Goal: Task Accomplishment & Management: Complete application form

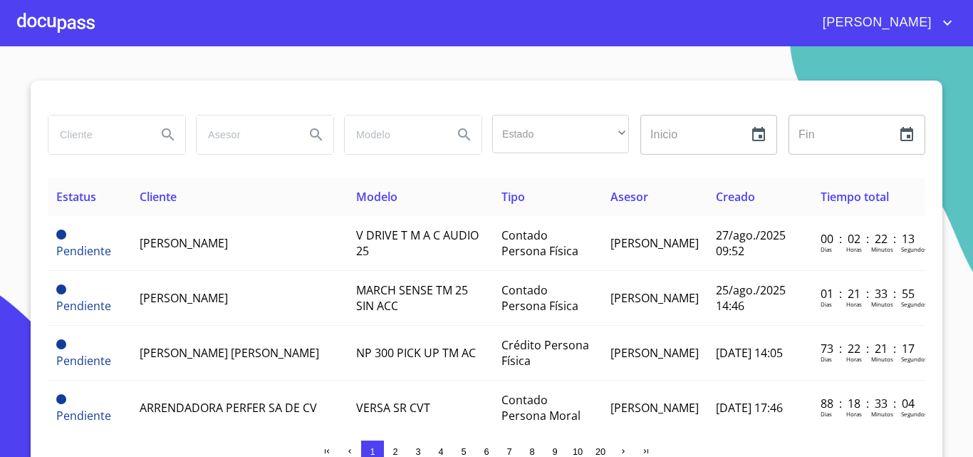
click at [68, 23] on div at bounding box center [56, 23] width 78 height 46
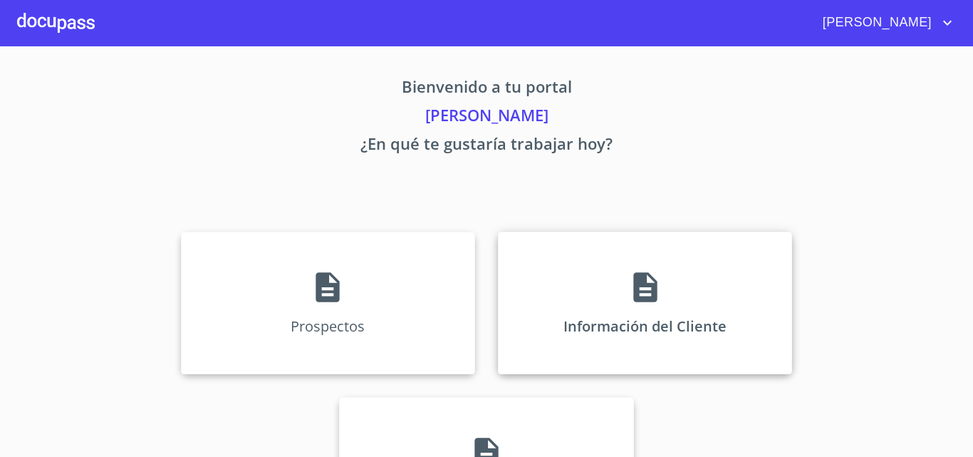
click at [588, 261] on div "Información del Cliente" at bounding box center [645, 303] width 294 height 142
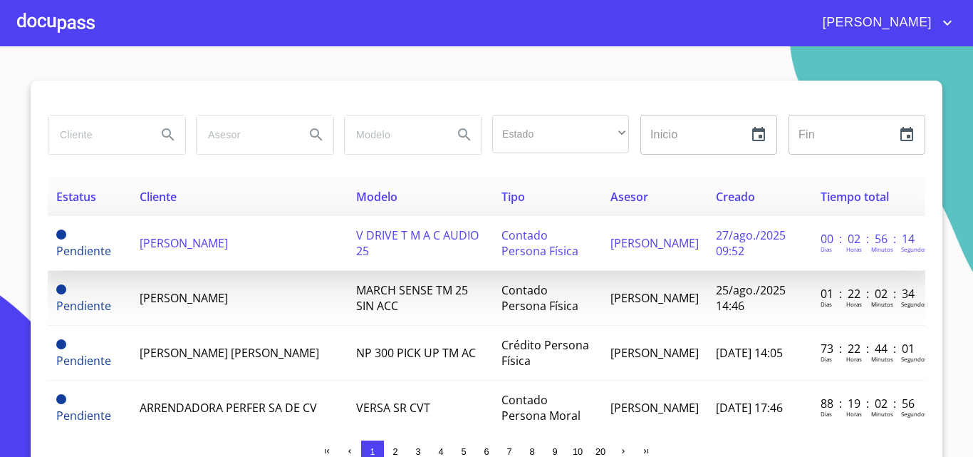
click at [232, 234] on td "[PERSON_NAME]" at bounding box center [239, 243] width 217 height 55
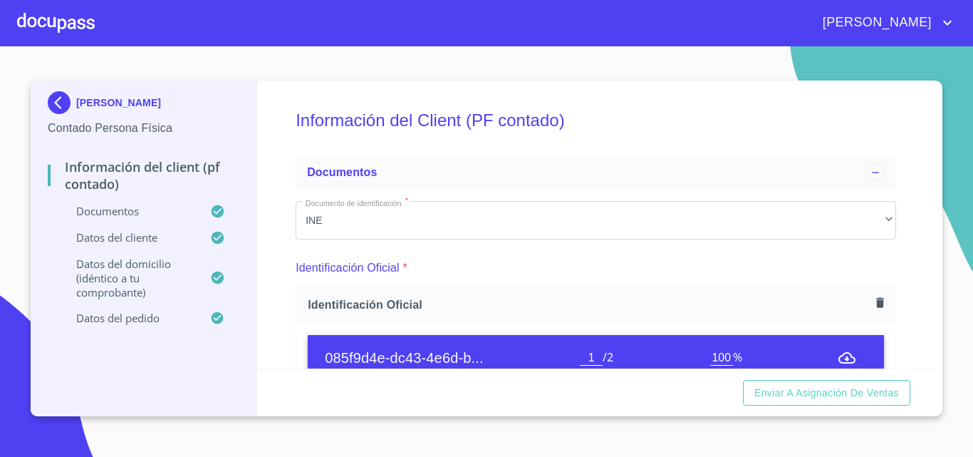
scroll to position [285, 0]
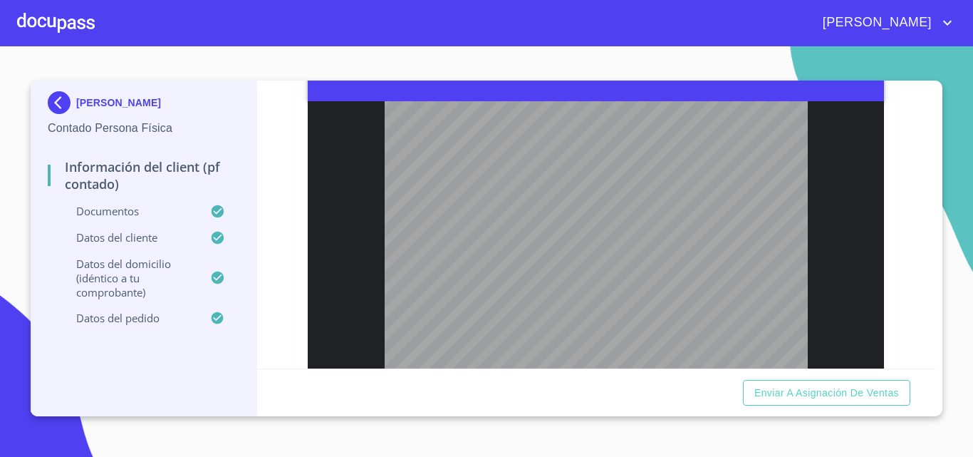
type input "2"
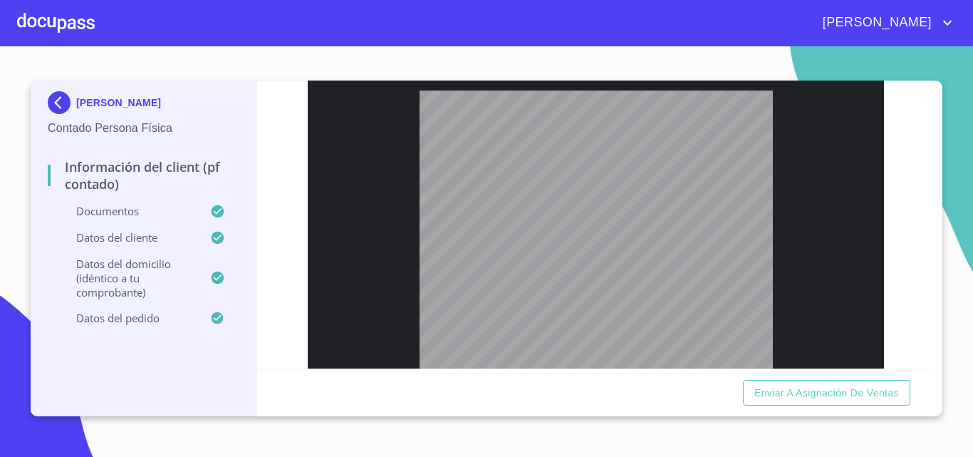
scroll to position [1069, 0]
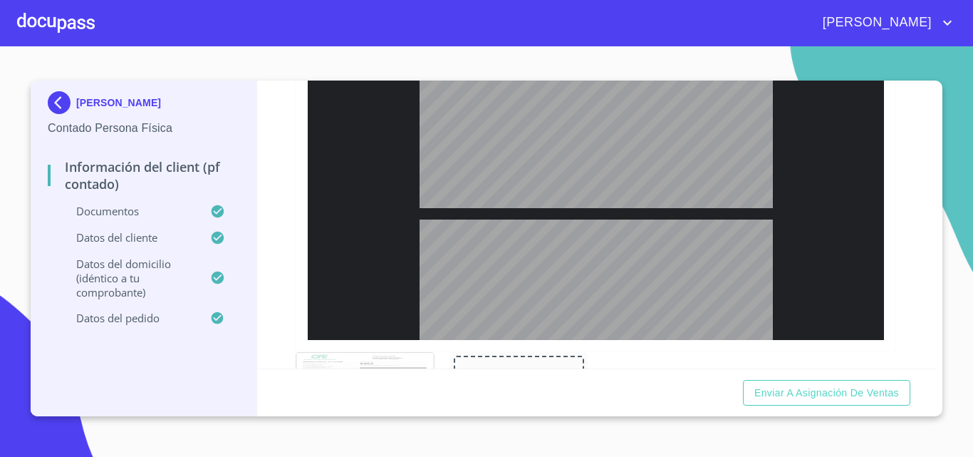
type input "2"
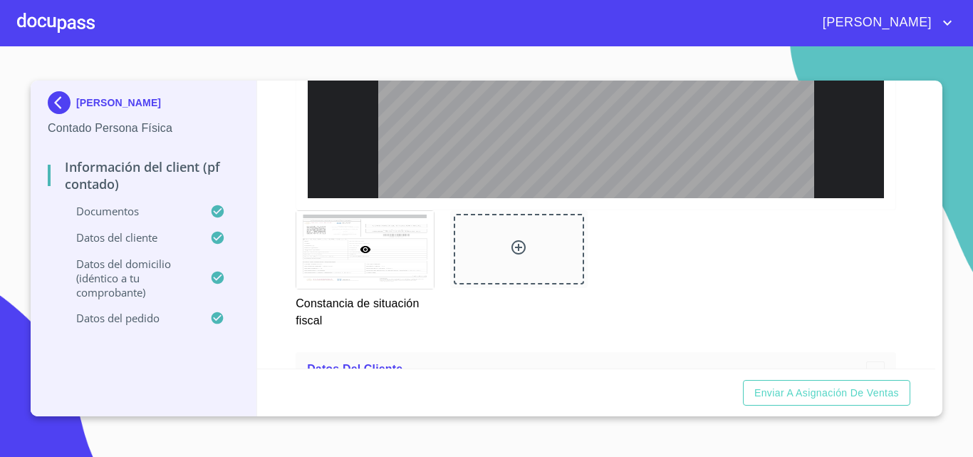
scroll to position [2280, 0]
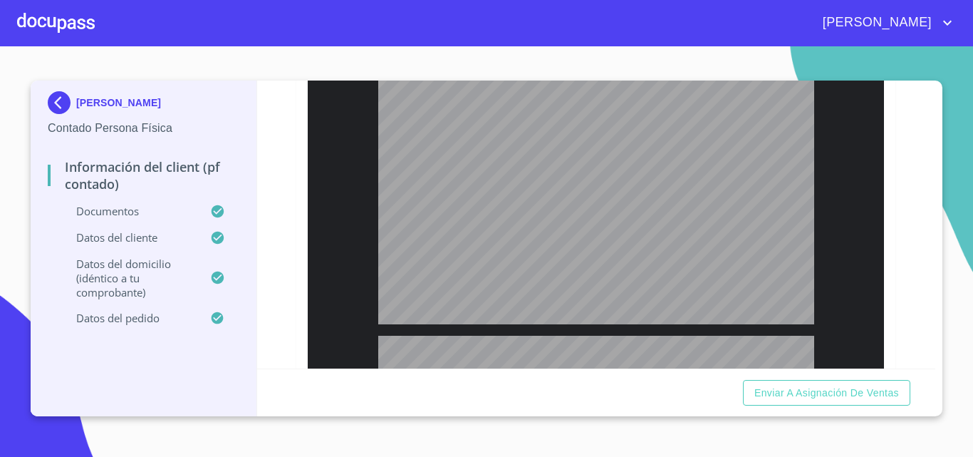
type input "1"
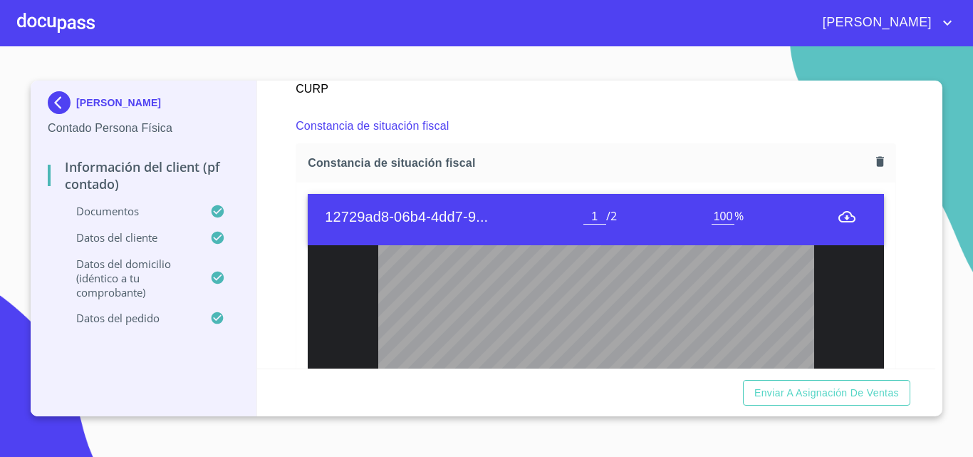
scroll to position [142, 0]
click at [895, 234] on div "Información del Client (PF contado) Documentos Documento de identificación.   *…" at bounding box center [596, 225] width 679 height 288
click at [839, 225] on icon "menu" at bounding box center [847, 216] width 17 height 17
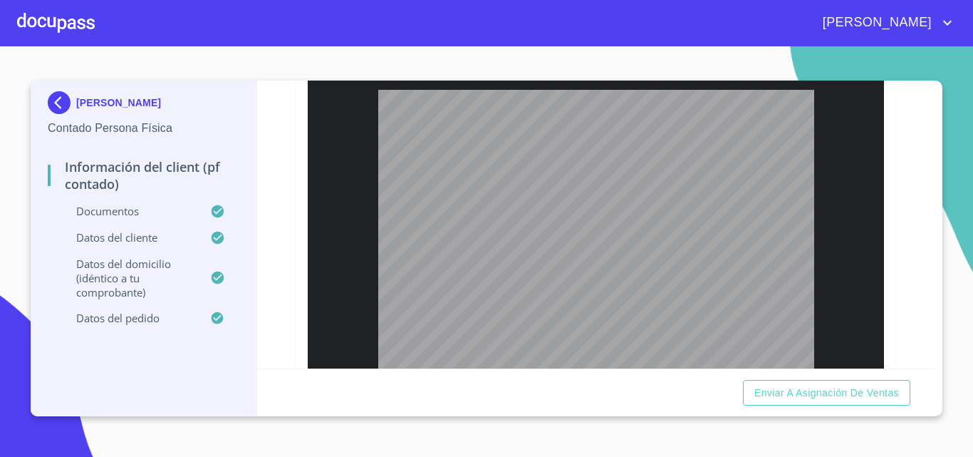
scroll to position [2209, 0]
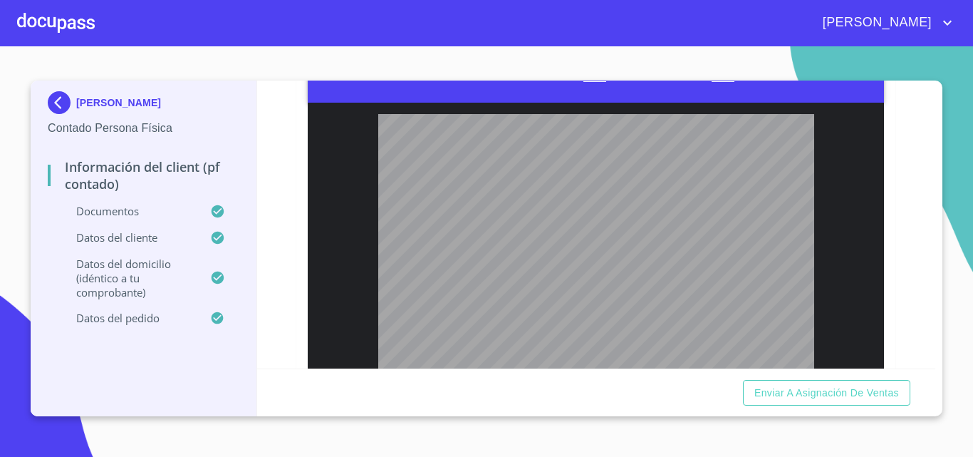
drag, startPoint x: 296, startPoint y: 140, endPoint x: 284, endPoint y: 135, distance: 12.8
click at [296, 140] on div "[PERSON_NAME] de situación fiscal 12729ad8-06b4-4dd7-9... 1 / 2 100 % Página [1…" at bounding box center [596, 248] width 601 height 494
click at [839, 80] on icon "menu" at bounding box center [847, 73] width 17 height 11
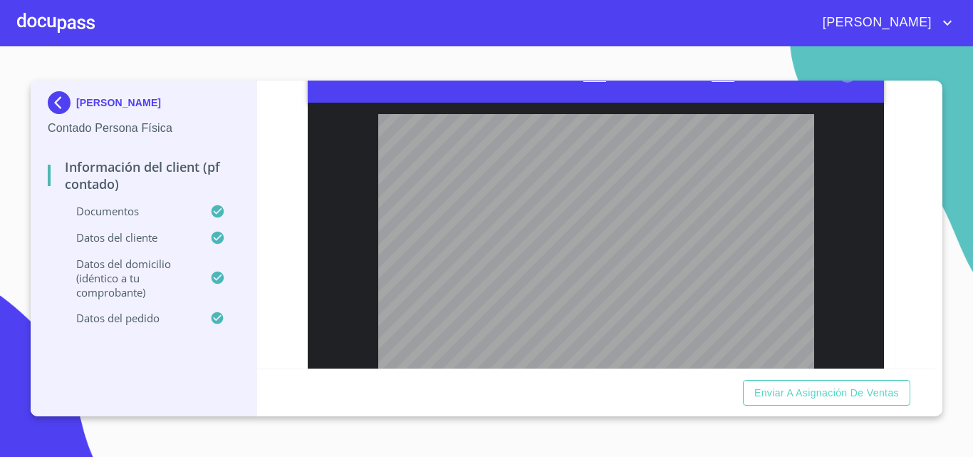
click at [839, 80] on icon "menu" at bounding box center [847, 73] width 17 height 11
click at [888, 165] on div "Información del Client (PF contado) Documentos Documento de identificación.   *…" at bounding box center [596, 225] width 679 height 288
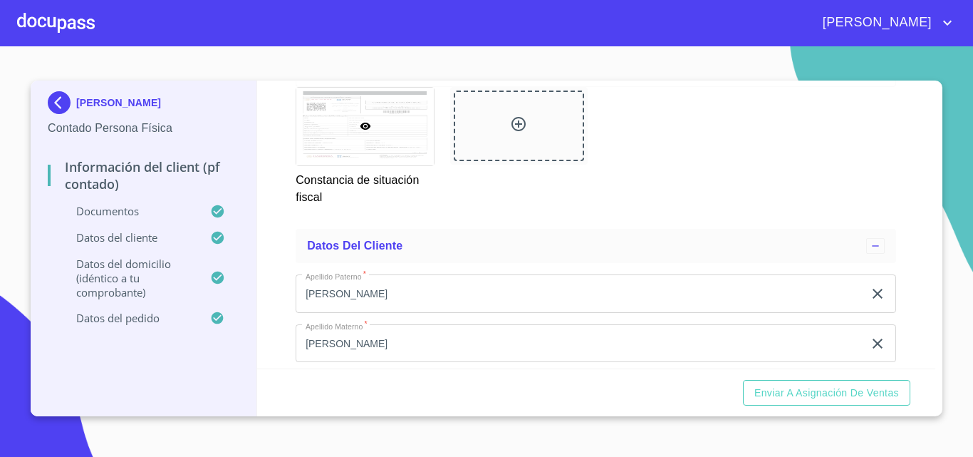
scroll to position [2628, 0]
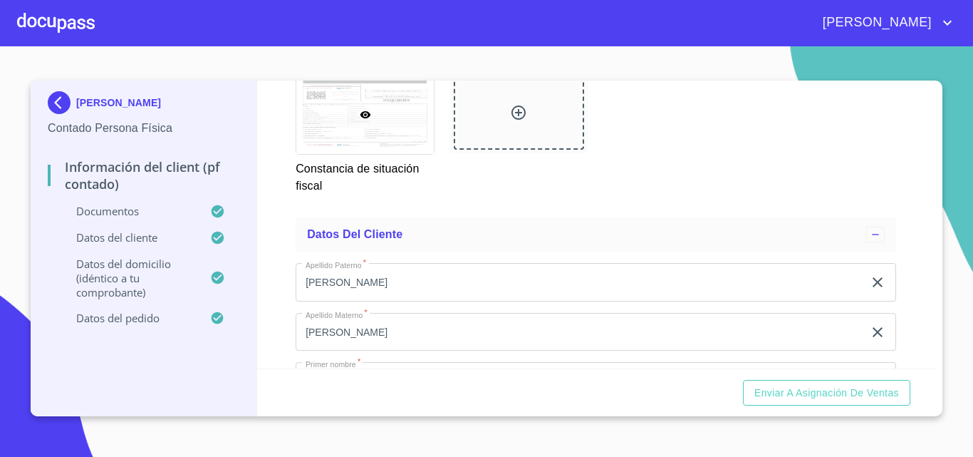
click at [365, 118] on icon at bounding box center [365, 114] width 11 height 7
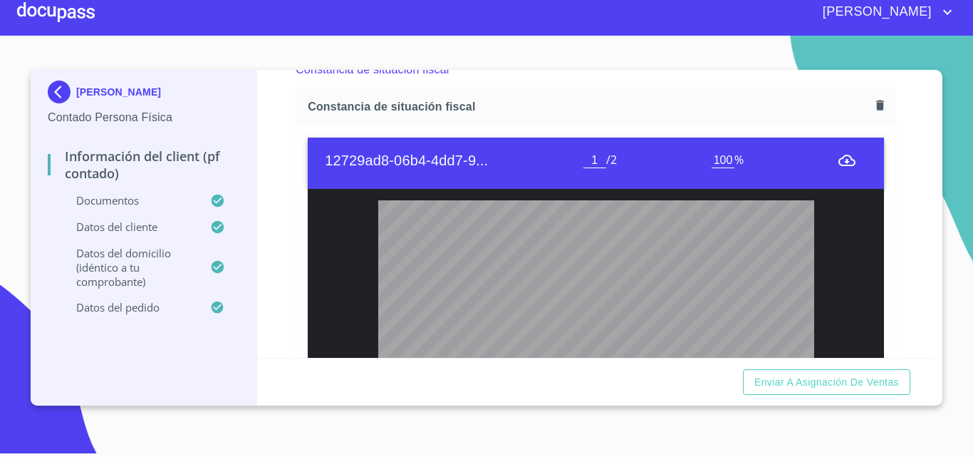
drag, startPoint x: 438, startPoint y: 197, endPoint x: 279, endPoint y: 228, distance: 162.5
click at [279, 228] on div "Información del Client (PF contado) Documentos Documento de identificación.   *…" at bounding box center [596, 214] width 679 height 288
click at [839, 169] on icon "menu" at bounding box center [847, 160] width 17 height 17
click at [840, 169] on icon "menu" at bounding box center [847, 160] width 17 height 17
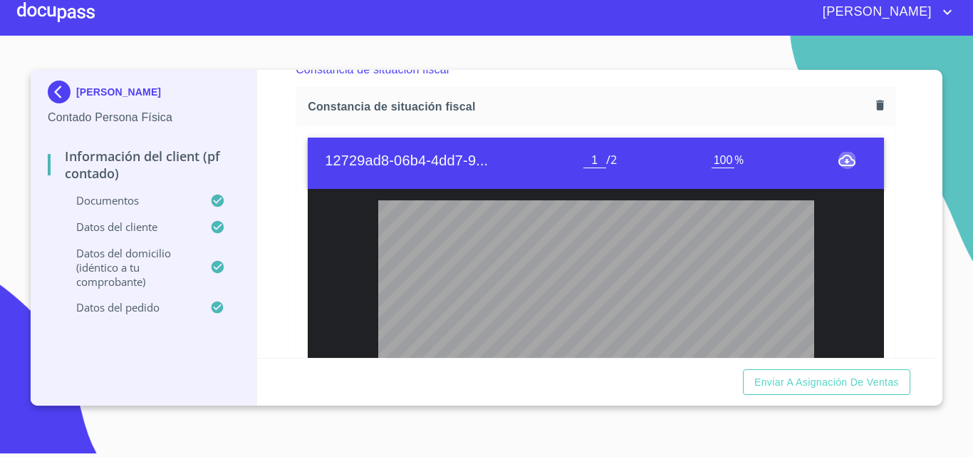
click at [840, 169] on icon "menu" at bounding box center [847, 160] width 17 height 17
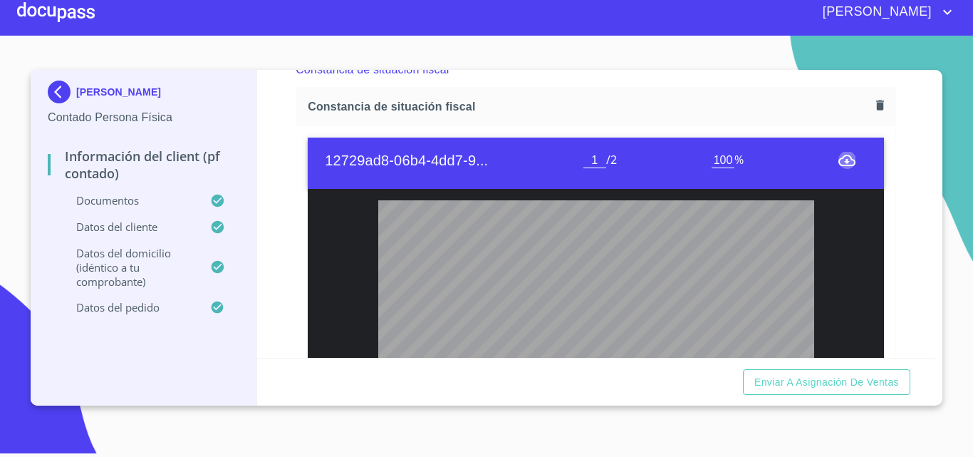
click at [840, 169] on icon "menu" at bounding box center [847, 160] width 17 height 17
click at [274, 207] on div "Información del Client (PF contado) Documentos Documento de identificación.   *…" at bounding box center [596, 214] width 679 height 288
drag, startPoint x: 834, startPoint y: 176, endPoint x: 274, endPoint y: 197, distance: 559.7
click at [274, 197] on div "Información del Client (PF contado) Documentos Documento de identificación.   *…" at bounding box center [596, 214] width 679 height 288
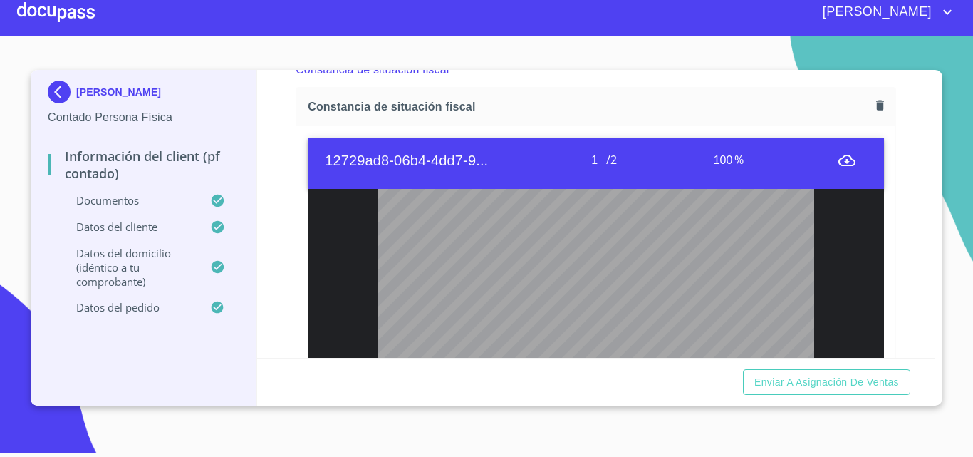
scroll to position [71, 0]
click at [839, 166] on icon "menu" at bounding box center [847, 160] width 17 height 11
click at [272, 169] on div "Información del Client (PF contado) Documentos Documento de identificación.   *…" at bounding box center [596, 214] width 679 height 288
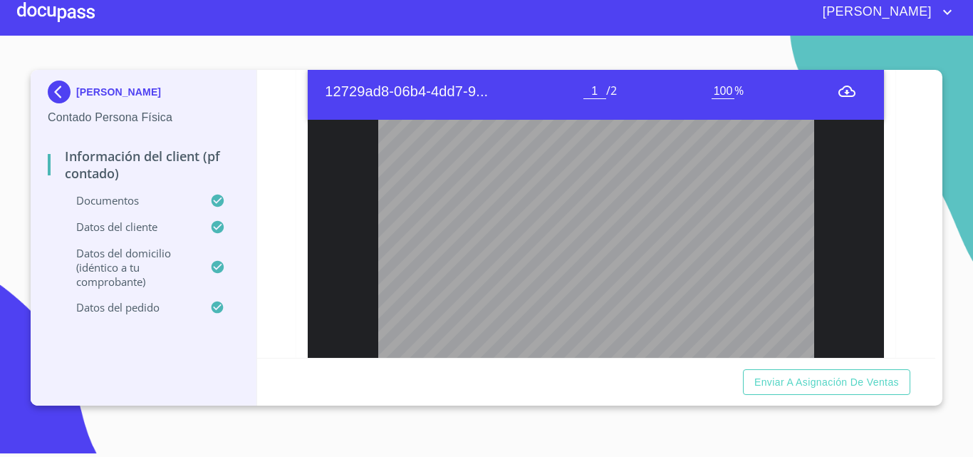
scroll to position [2183, 0]
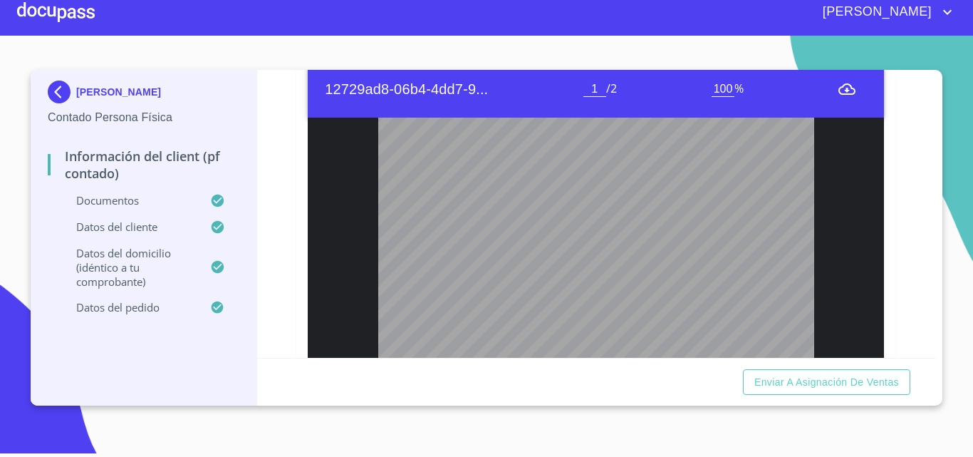
type input "2"
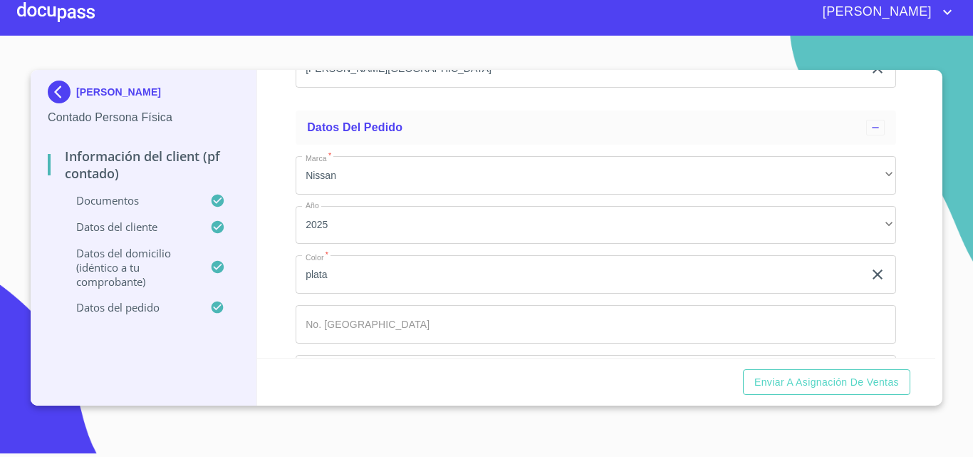
scroll to position [3999, 0]
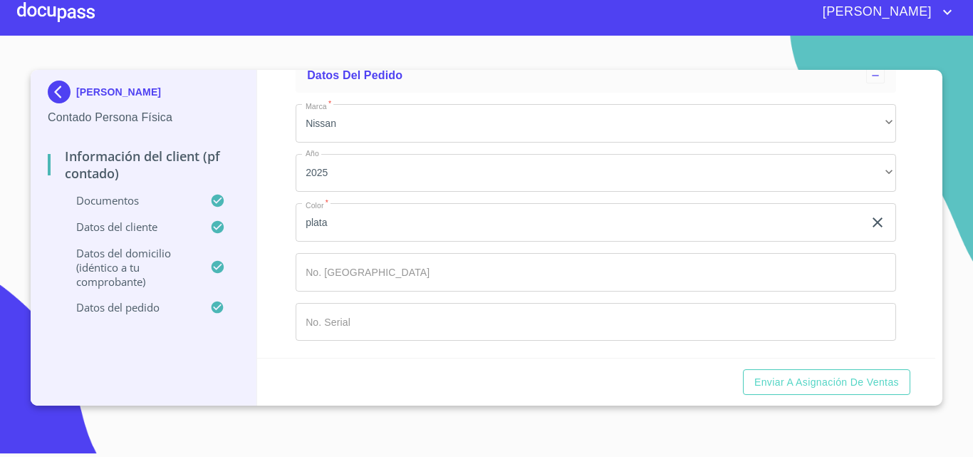
click at [51, 85] on img at bounding box center [62, 92] width 28 height 23
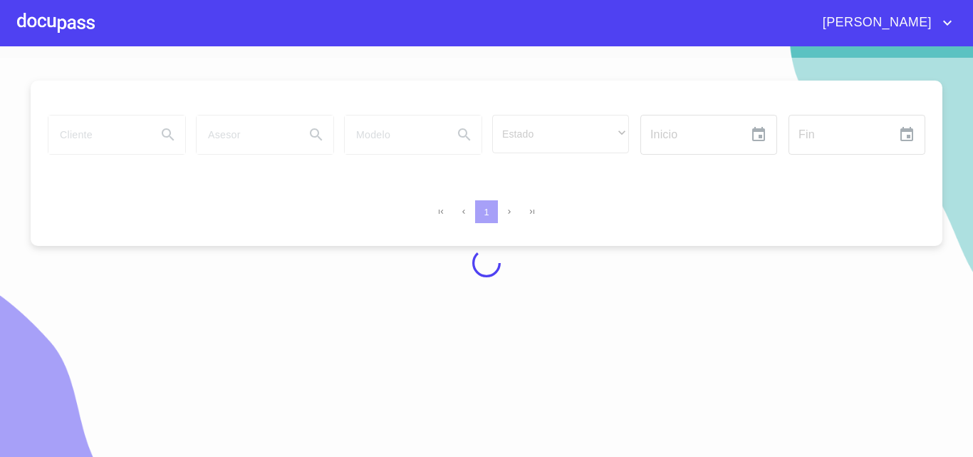
click at [50, 30] on div at bounding box center [56, 23] width 78 height 46
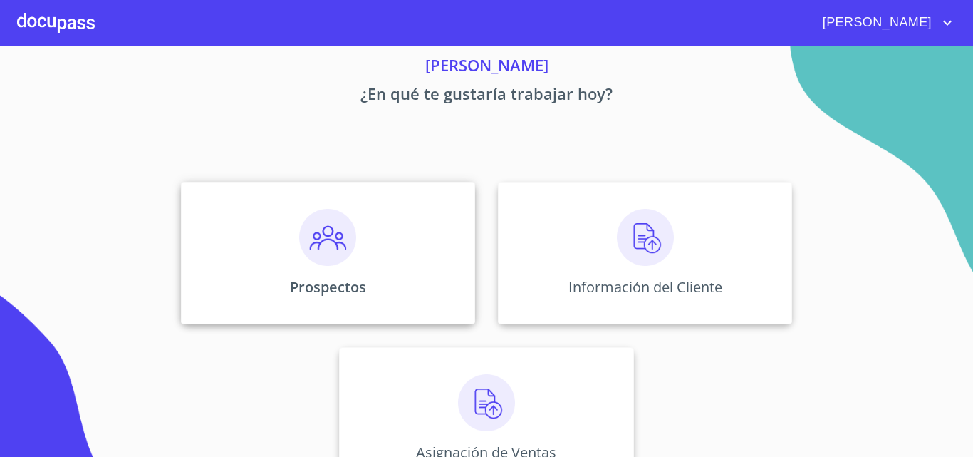
scroll to position [94, 0]
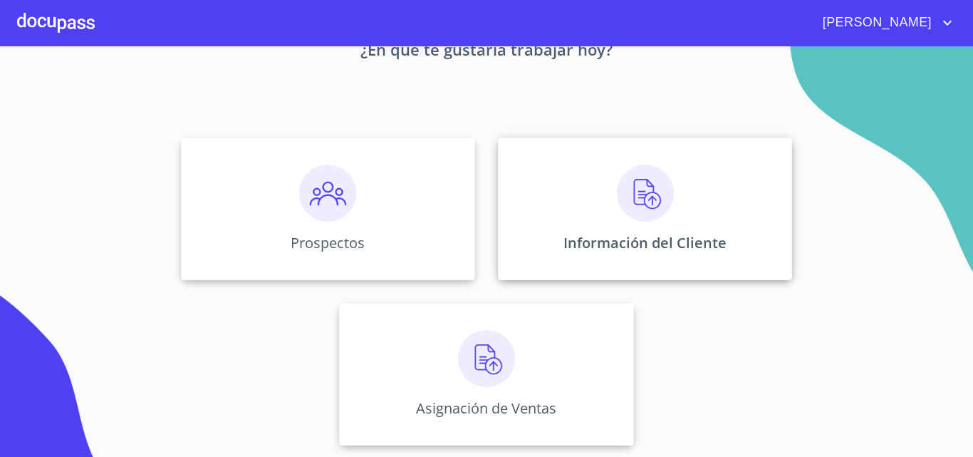
click at [521, 225] on div "Información del Cliente" at bounding box center [645, 209] width 294 height 142
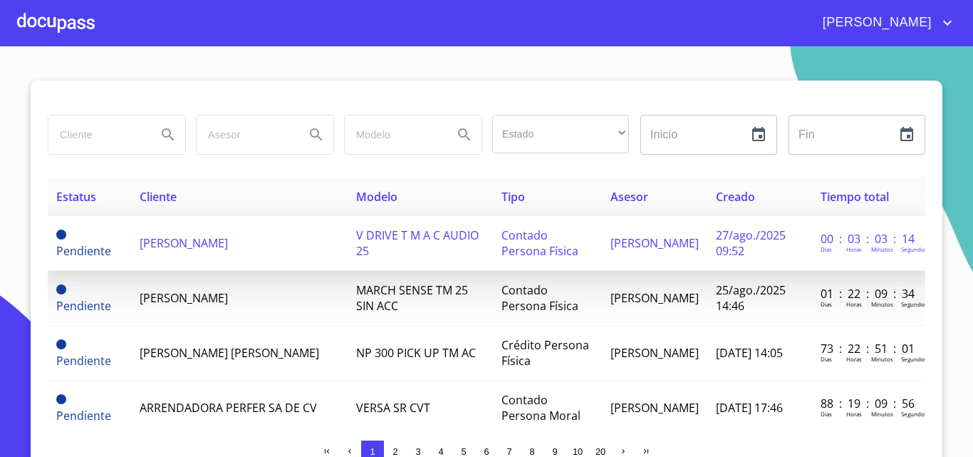
click at [221, 255] on td "[PERSON_NAME]" at bounding box center [239, 243] width 217 height 55
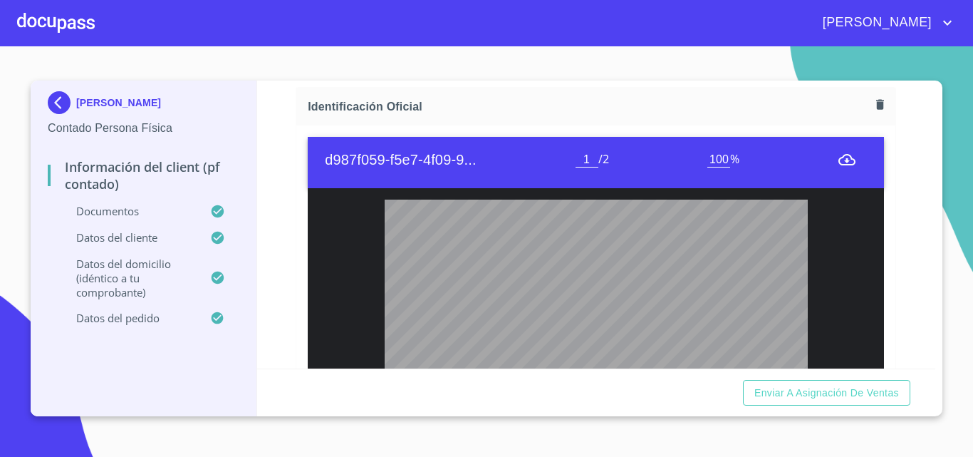
scroll to position [214, 0]
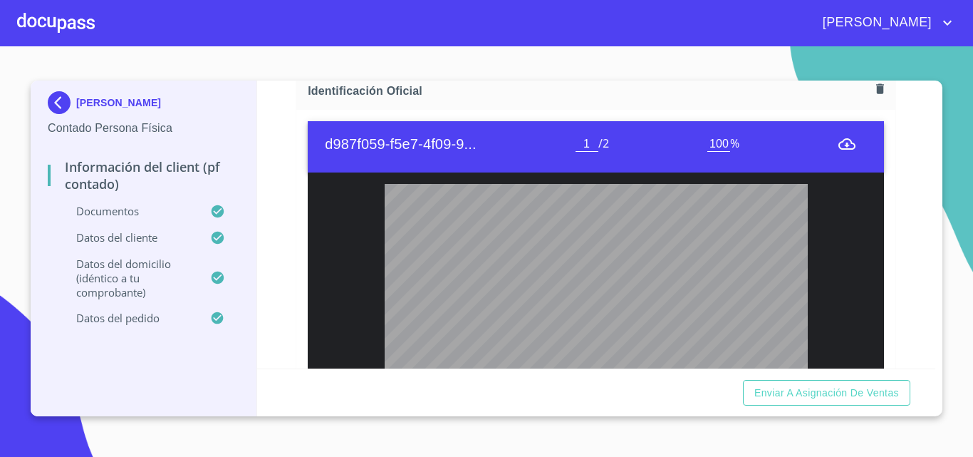
click at [839, 145] on icon "menu" at bounding box center [847, 143] width 17 height 11
click at [839, 144] on icon "menu" at bounding box center [847, 143] width 17 height 17
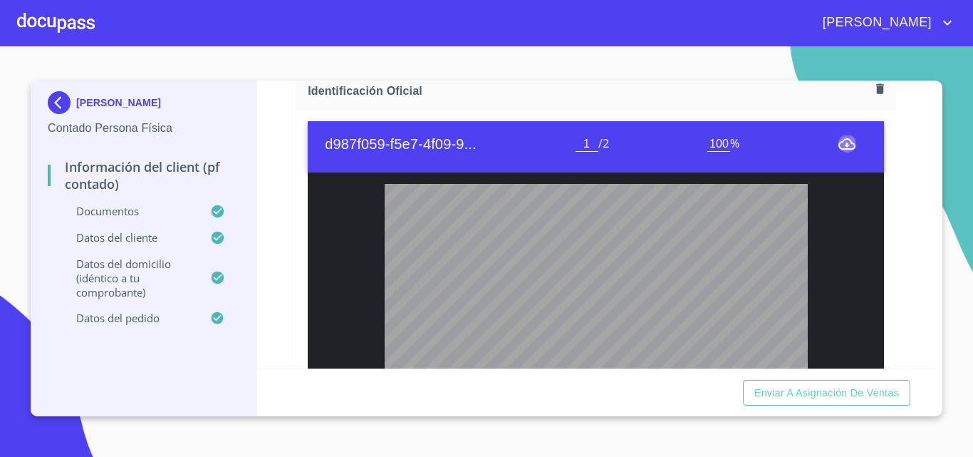
click at [839, 144] on icon "menu" at bounding box center [847, 143] width 17 height 17
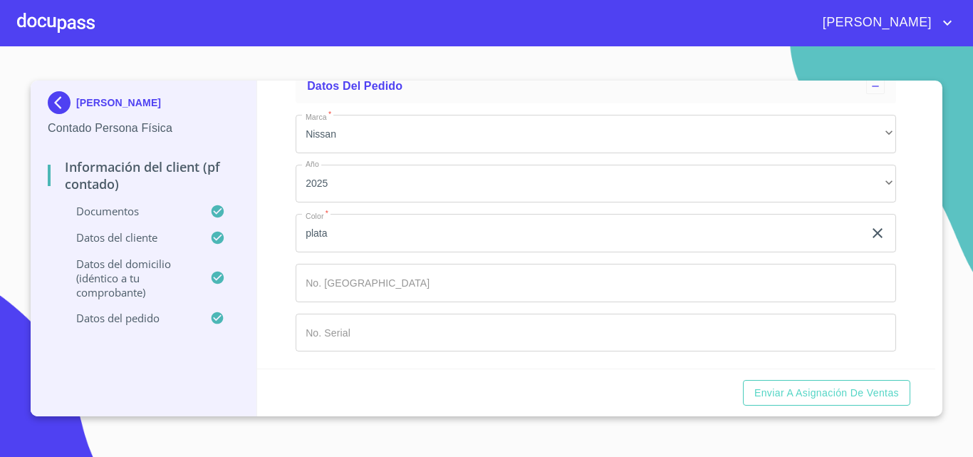
scroll to position [3999, 0]
click at [59, 99] on img at bounding box center [62, 102] width 28 height 23
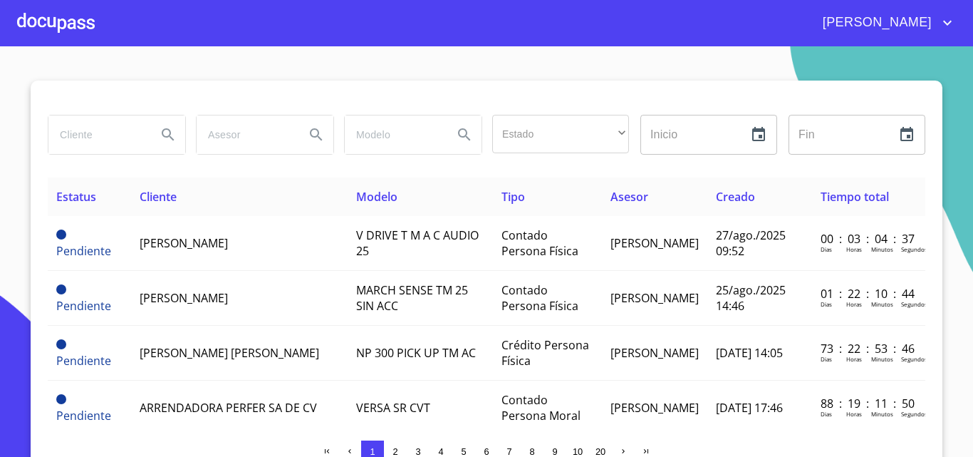
click at [36, 35] on div at bounding box center [56, 23] width 78 height 46
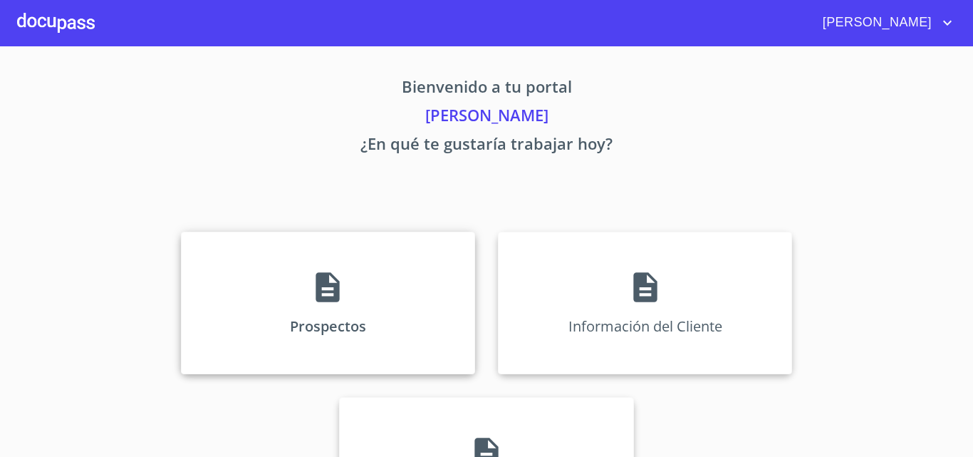
click at [321, 263] on div "Prospectos" at bounding box center [328, 303] width 294 height 142
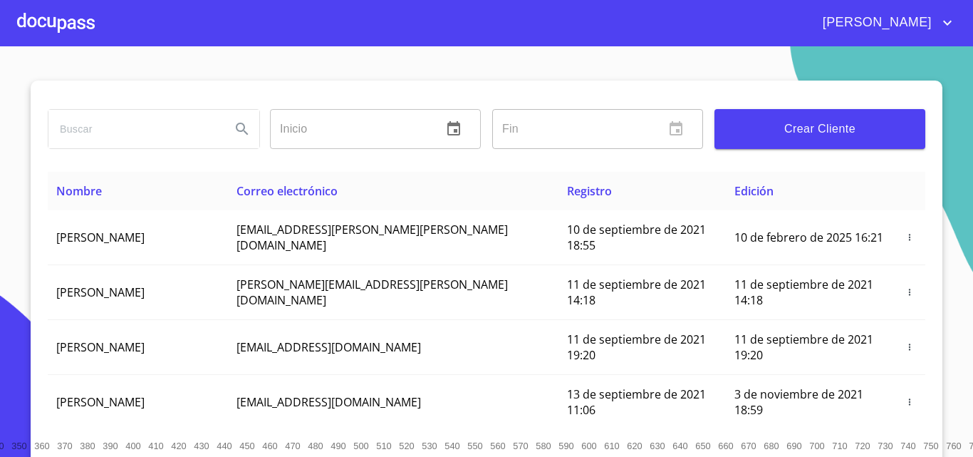
click at [740, 127] on span "Crear Cliente" at bounding box center [820, 129] width 188 height 20
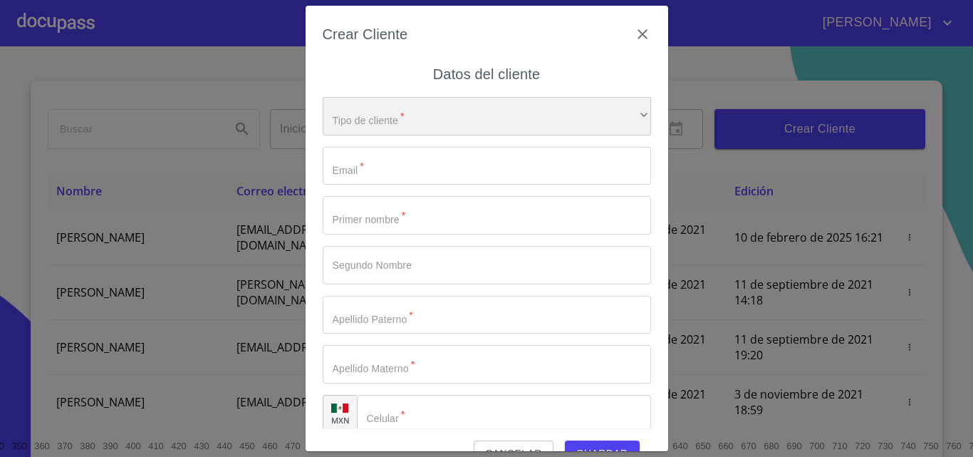
click at [370, 118] on div "​" at bounding box center [487, 116] width 328 height 38
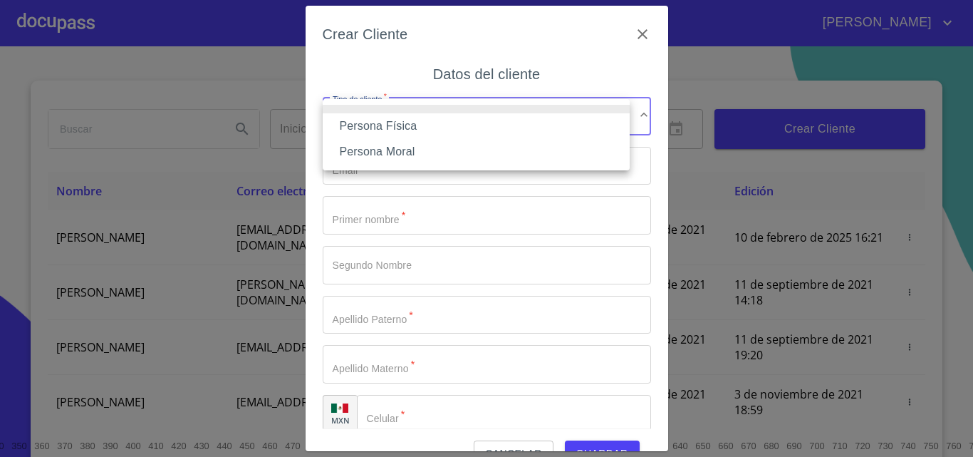
click at [375, 120] on li "Persona Física" at bounding box center [476, 126] width 307 height 26
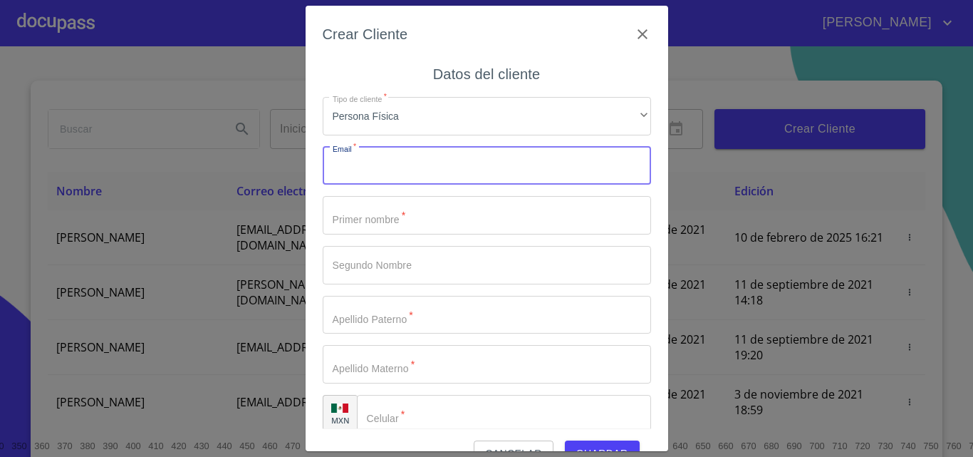
click at [375, 172] on input "Tipo de cliente   *" at bounding box center [487, 166] width 328 height 38
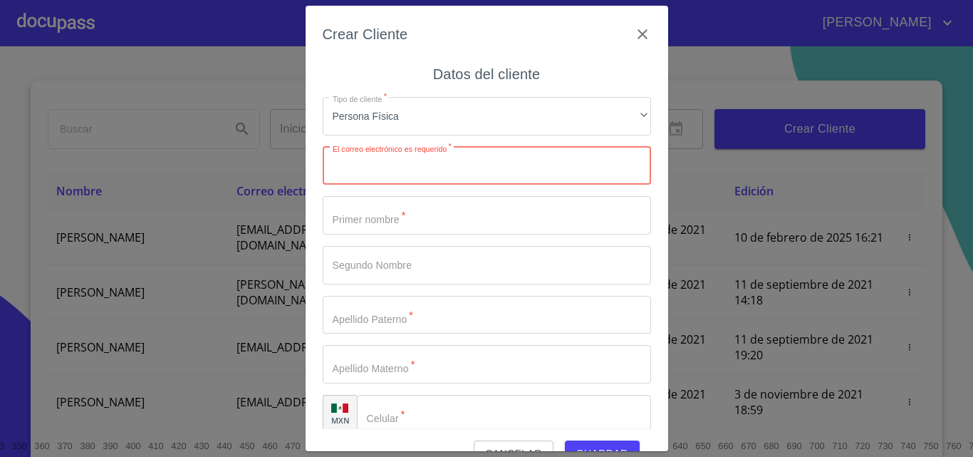
paste input "[PERSON_NAME][EMAIL_ADDRESS][PERSON_NAME][DOMAIN_NAME]"
type input "[PERSON_NAME][EMAIL_ADDRESS][PERSON_NAME][DOMAIN_NAME]"
click at [380, 219] on input "Tipo de cliente   *" at bounding box center [487, 215] width 328 height 38
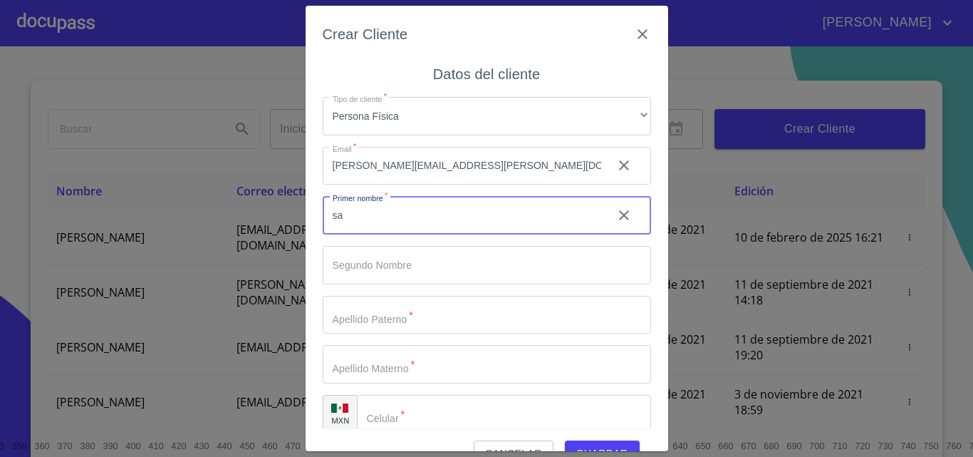
type input "s"
type input "[PERSON_NAME]"
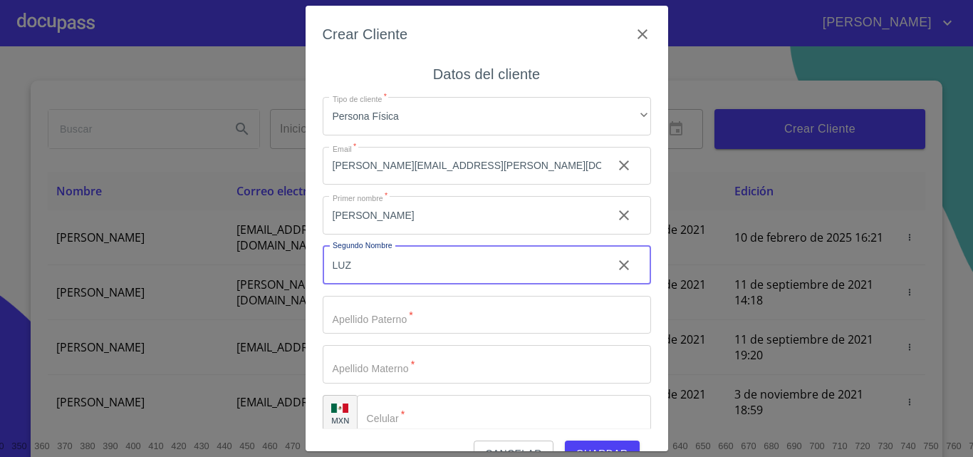
type input "LUZ"
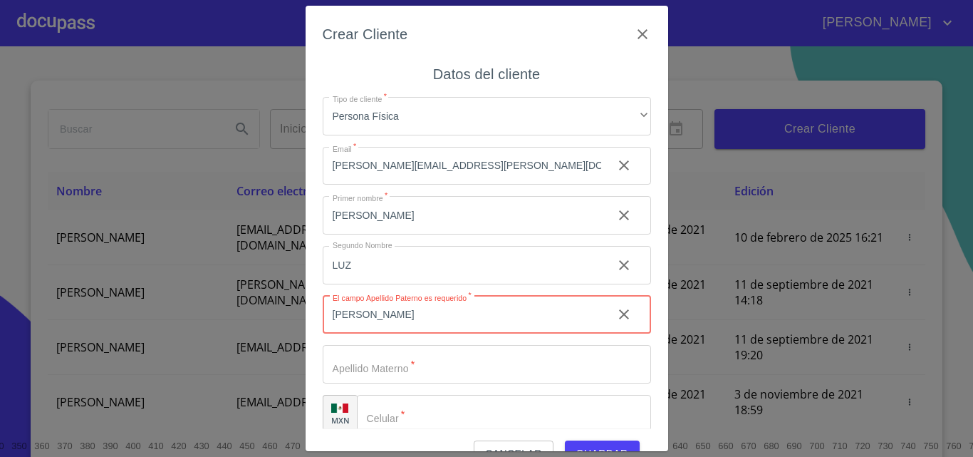
type input "[PERSON_NAME]"
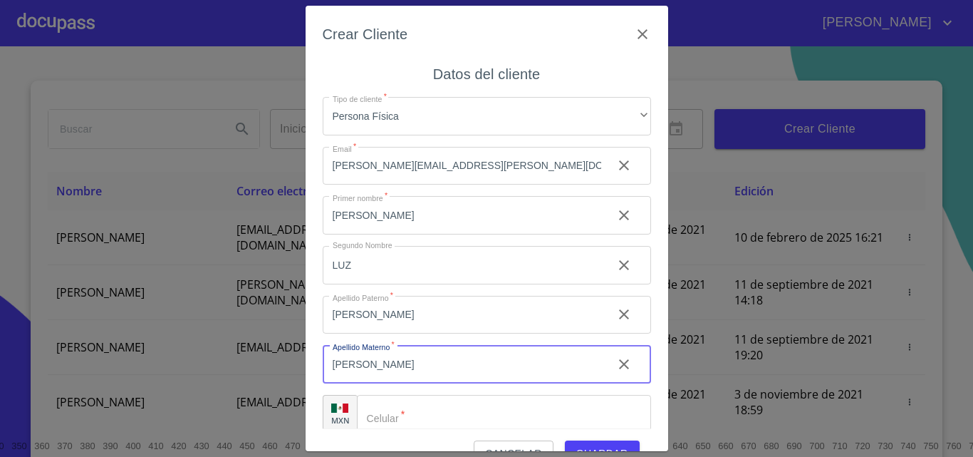
type input "[PERSON_NAME]"
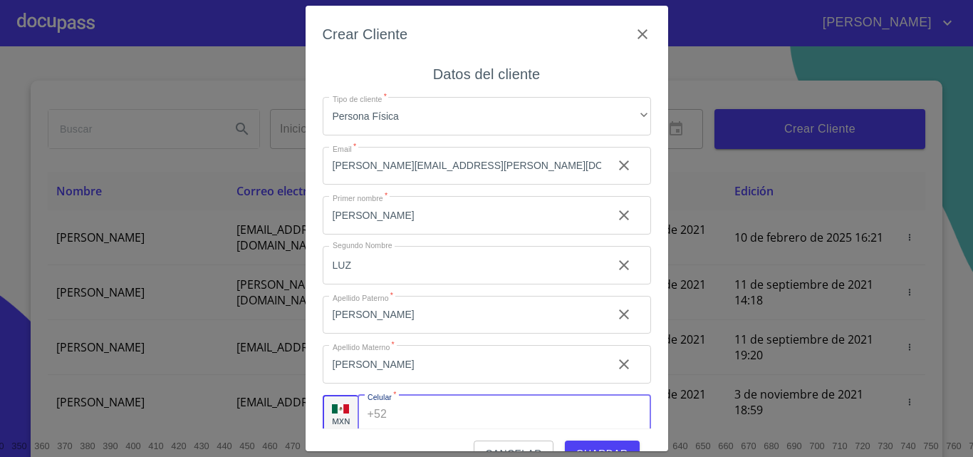
scroll to position [5, 0]
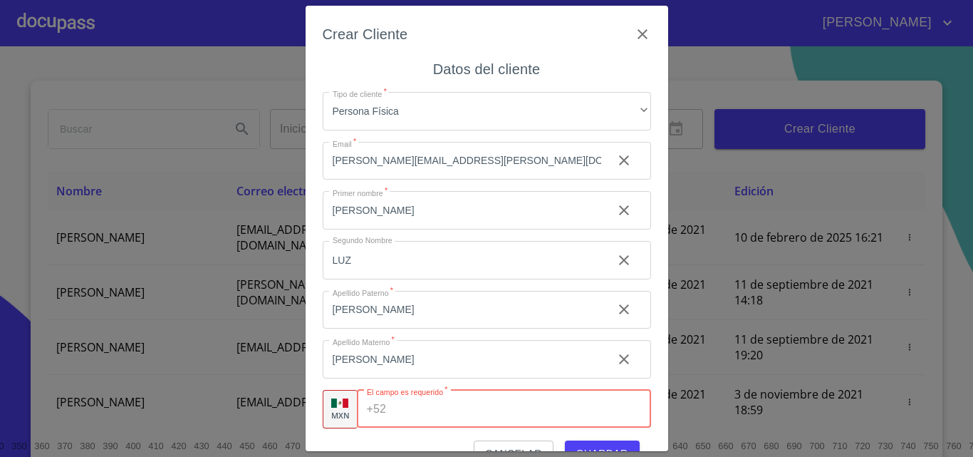
paste input "[PHONE_NUMBER]"
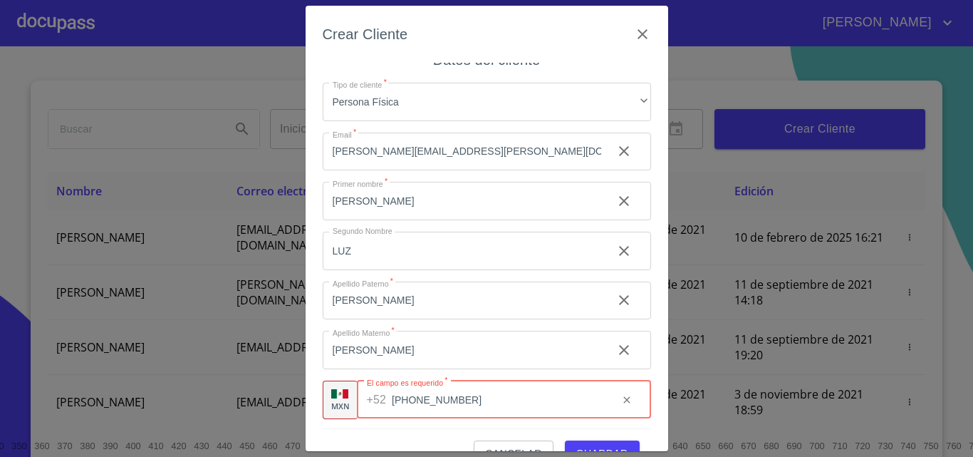
scroll to position [16, 0]
type input "[PHONE_NUMBER]"
click at [593, 445] on span "Guardar" at bounding box center [602, 454] width 52 height 18
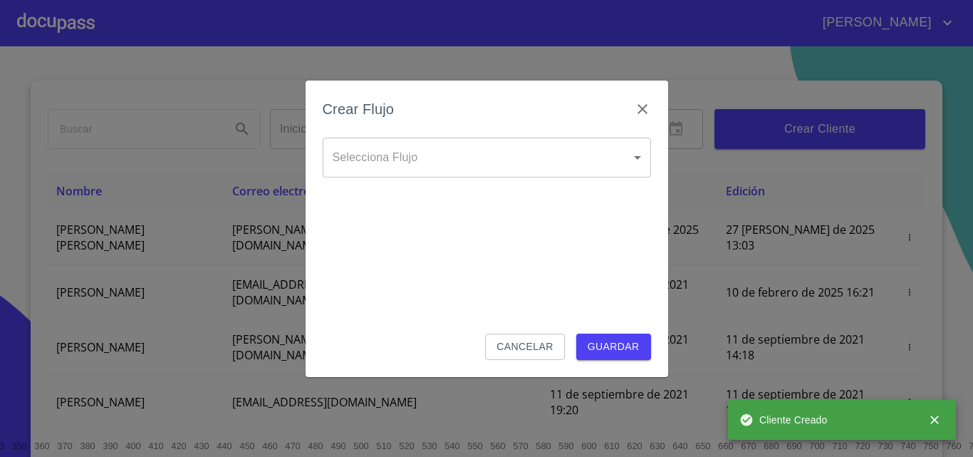
click at [436, 162] on body "[PERSON_NAME] ​ Fin ​ Crear Cliente Nombre Correo electrónico Registro Edición …" at bounding box center [486, 228] width 973 height 457
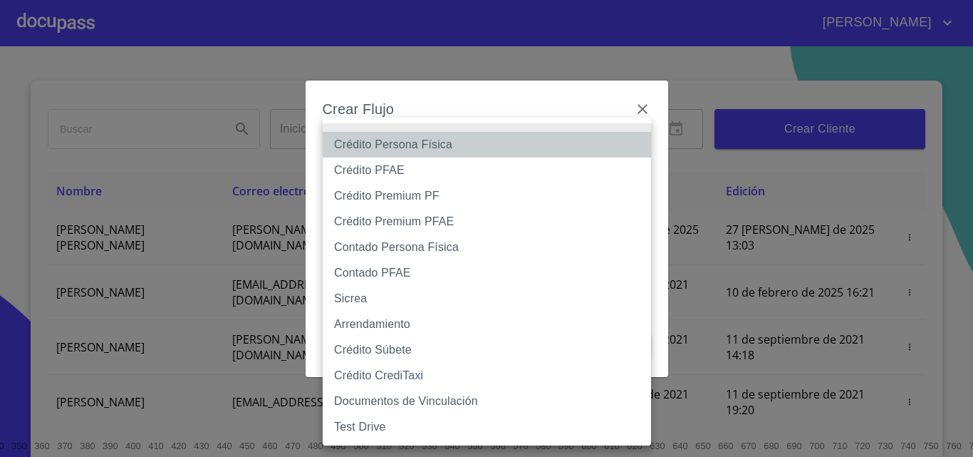
click at [417, 142] on li "Crédito Persona Física" at bounding box center [487, 145] width 328 height 26
type input "6009fb3c7d1714eb8809aa97"
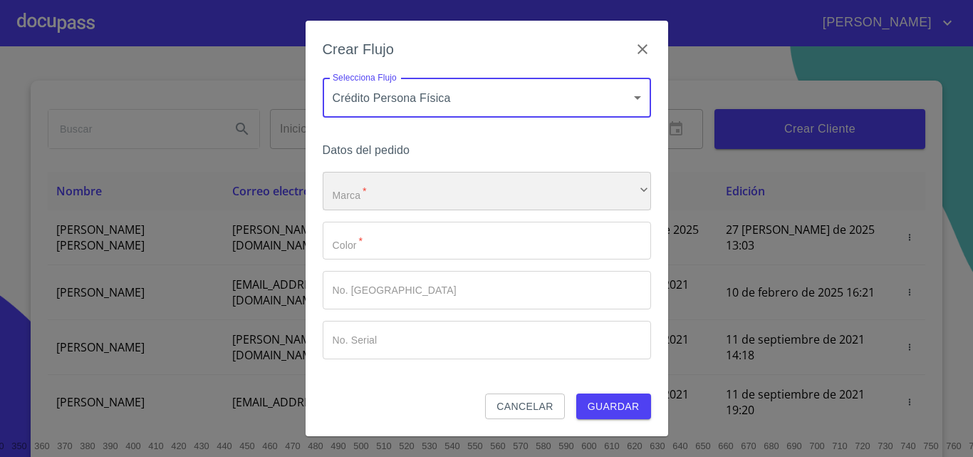
click at [373, 193] on div "​" at bounding box center [487, 191] width 328 height 38
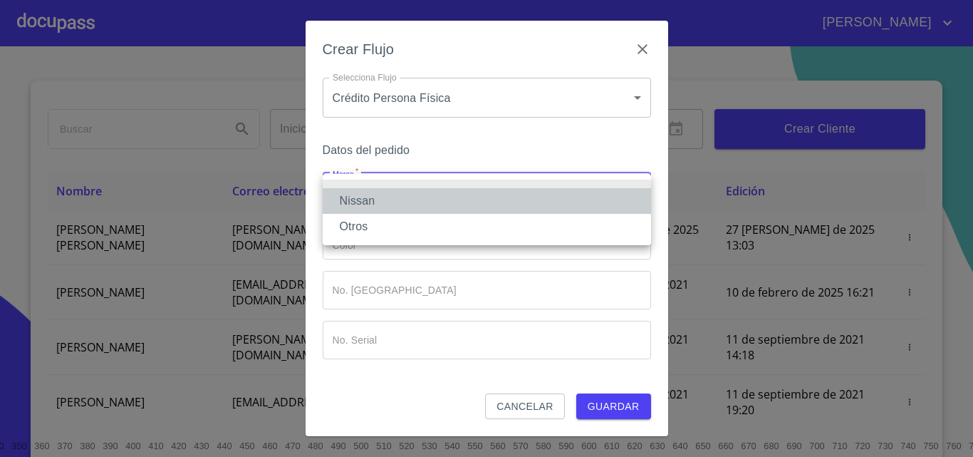
click at [373, 193] on li "Nissan" at bounding box center [487, 201] width 328 height 26
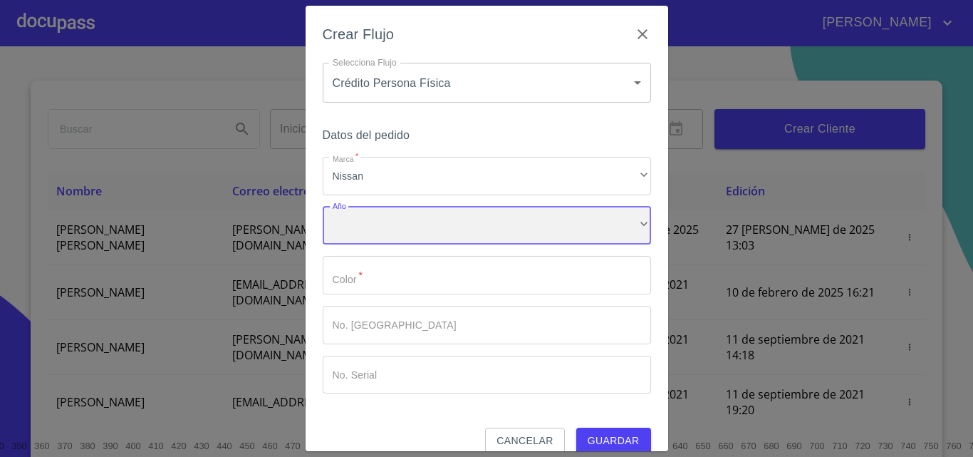
click at [378, 220] on div "​" at bounding box center [487, 226] width 328 height 38
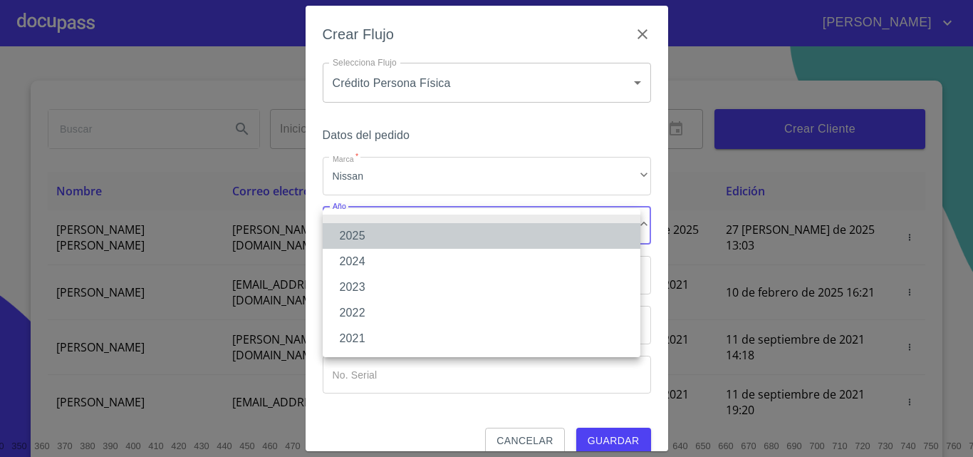
click at [367, 232] on li "2025" at bounding box center [482, 236] width 318 height 26
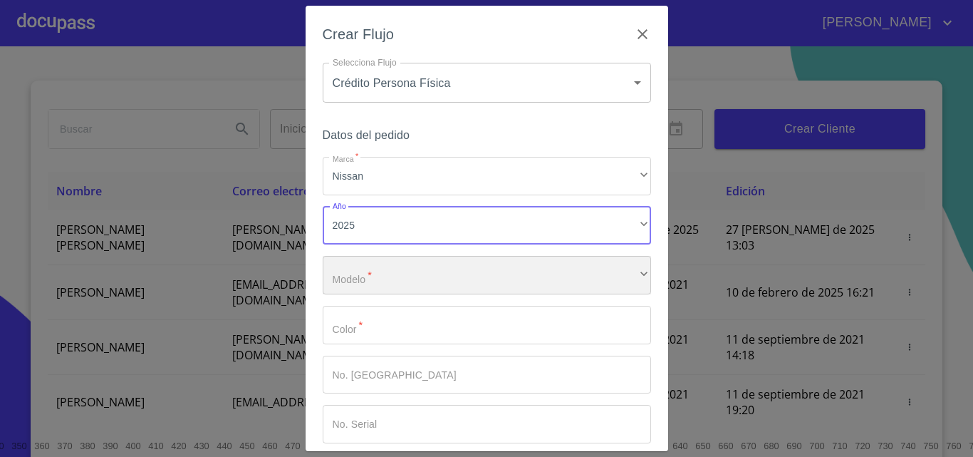
click at [368, 273] on div "​" at bounding box center [487, 275] width 328 height 38
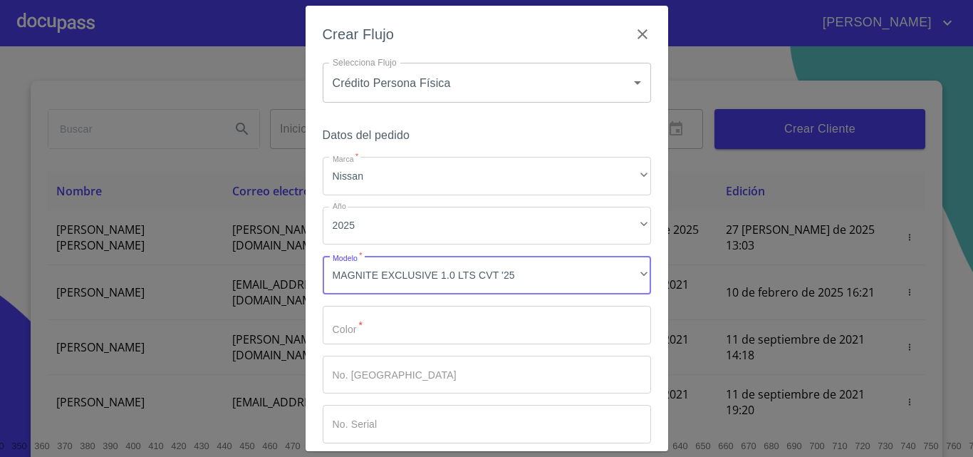
click at [446, 335] on input "Marca   *" at bounding box center [487, 325] width 328 height 38
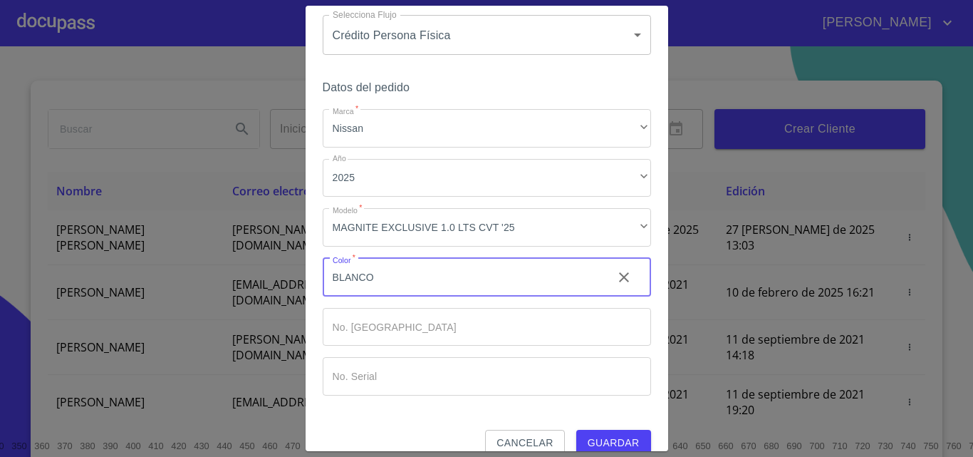
scroll to position [69, 0]
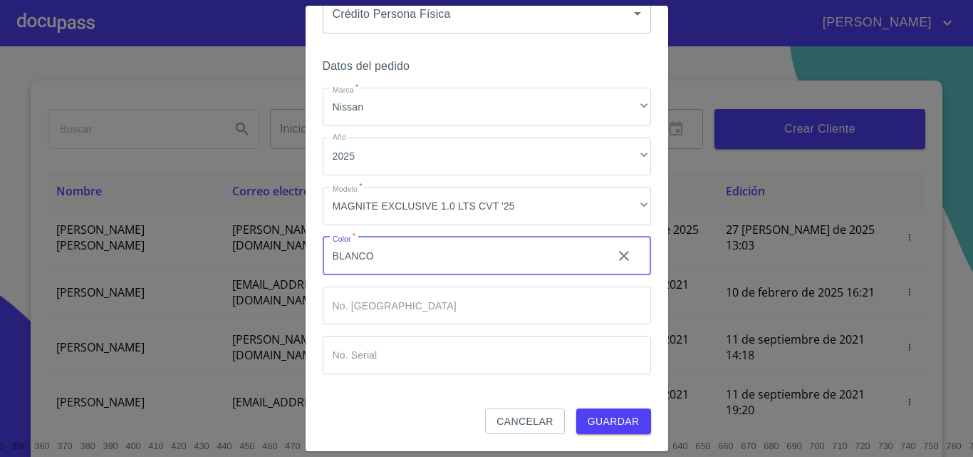
type input "BLANCO"
click at [591, 420] on span "Guardar" at bounding box center [614, 422] width 52 height 18
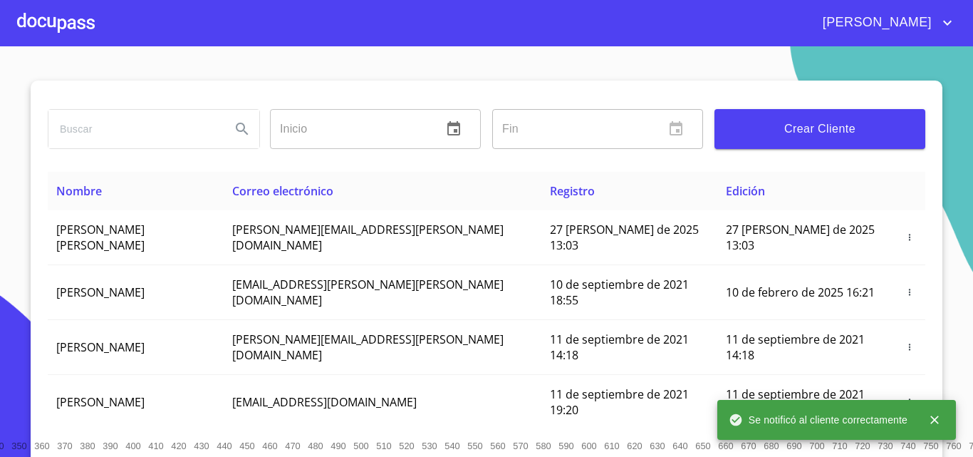
click at [51, 31] on div at bounding box center [56, 23] width 78 height 46
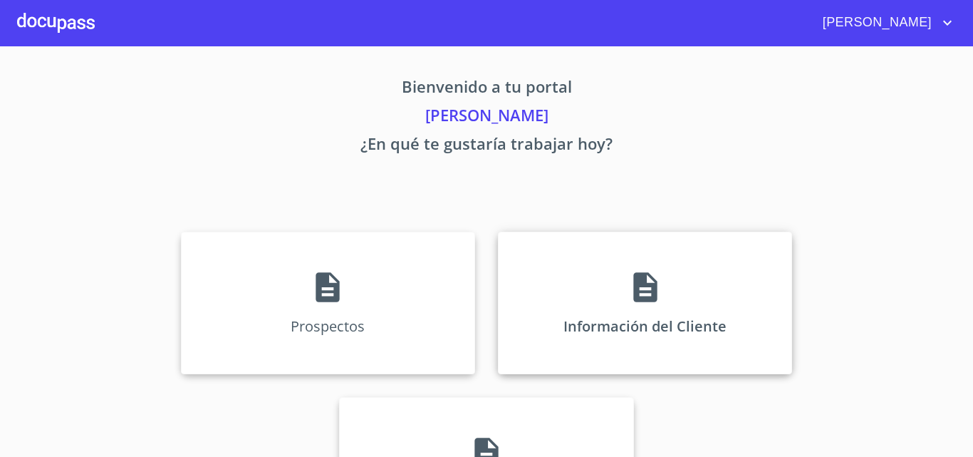
click at [723, 308] on div "Información del Cliente" at bounding box center [645, 303] width 294 height 142
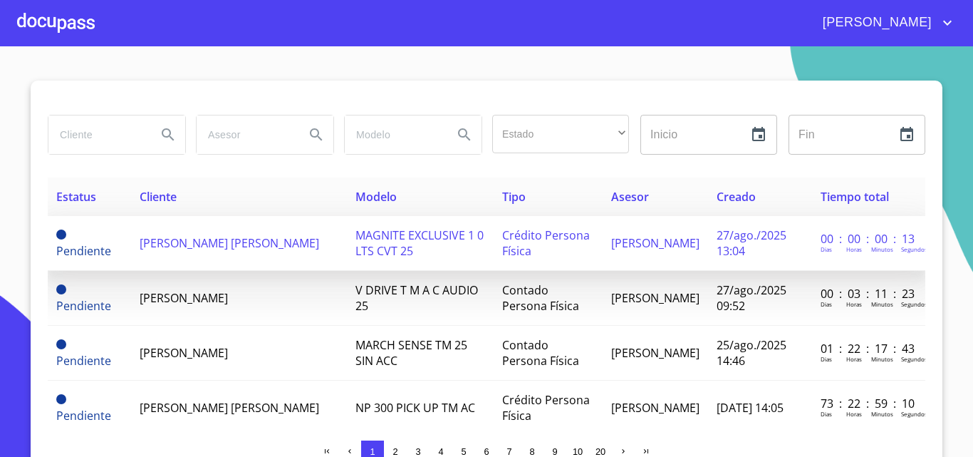
click at [222, 253] on td "[PERSON_NAME] [PERSON_NAME]" at bounding box center [239, 243] width 216 height 55
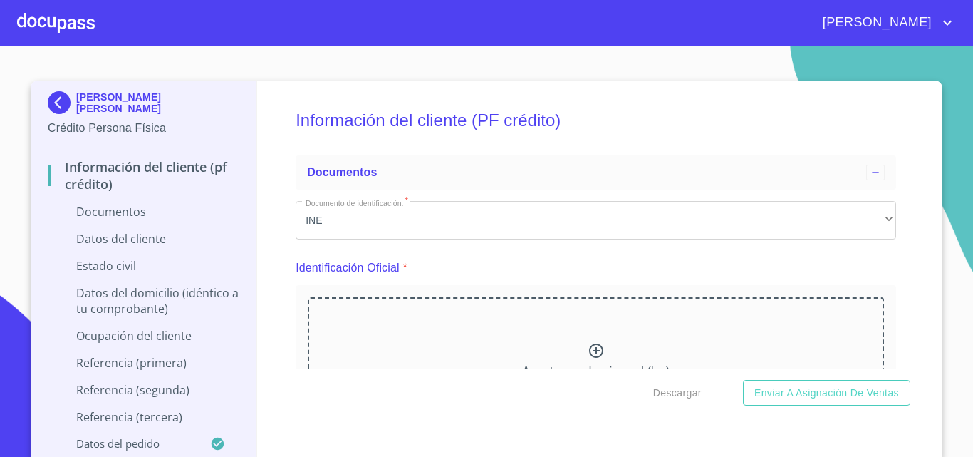
scroll to position [142, 0]
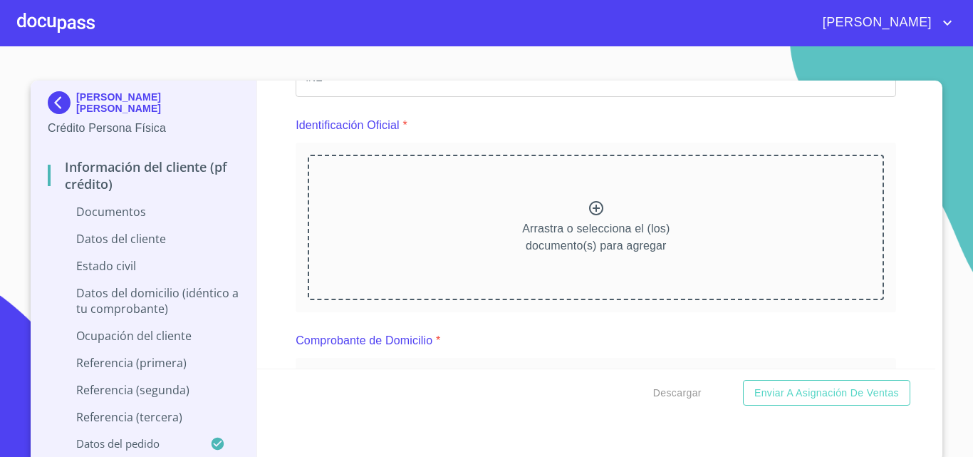
click at [568, 209] on div "Arrastra o selecciona el (los) documento(s) para agregar" at bounding box center [596, 227] width 576 height 145
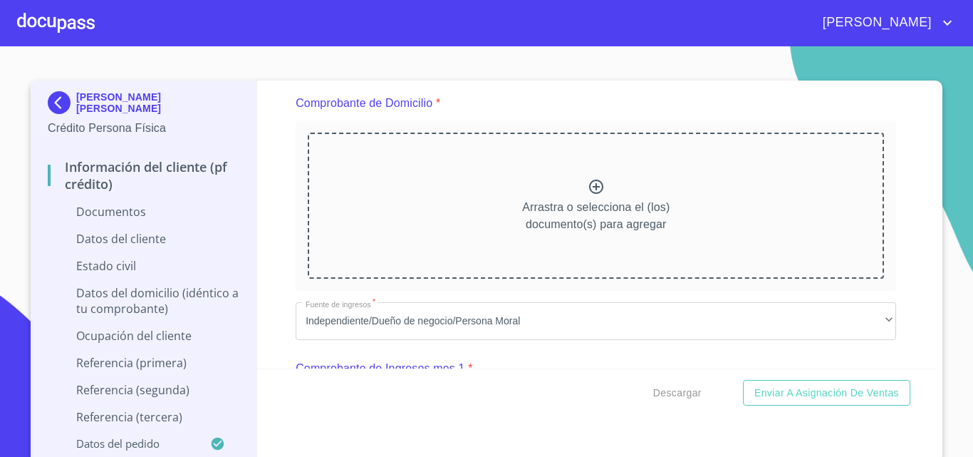
scroll to position [784, 0]
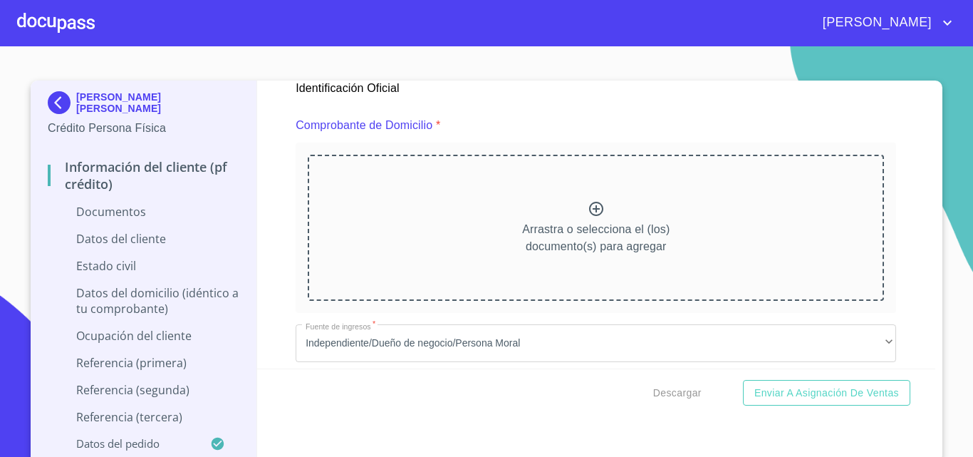
click at [564, 219] on div "Arrastra o selecciona el (los) documento(s) para agregar" at bounding box center [596, 227] width 576 height 145
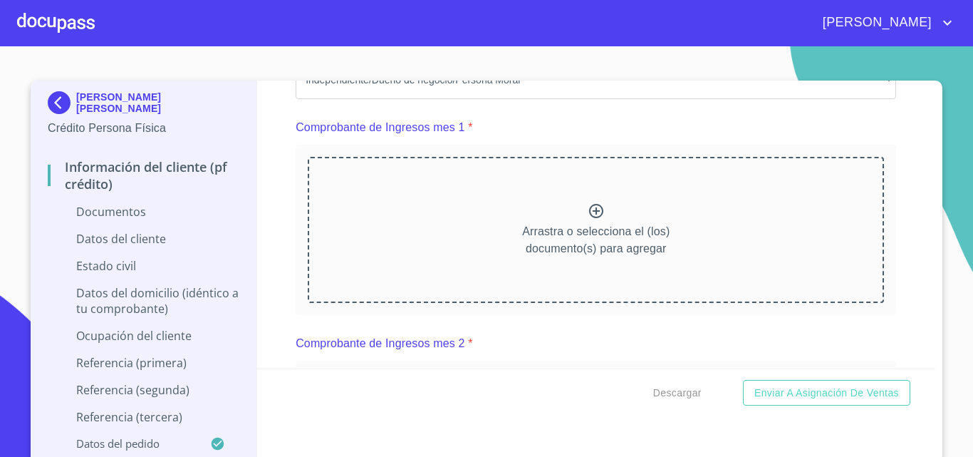
scroll to position [1496, 0]
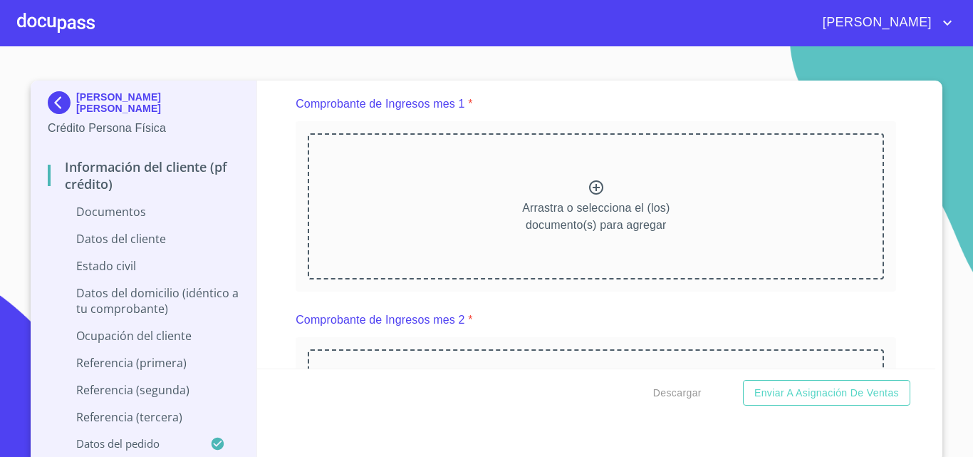
click at [549, 197] on div "Arrastra o selecciona el (los) documento(s) para agregar" at bounding box center [596, 205] width 576 height 145
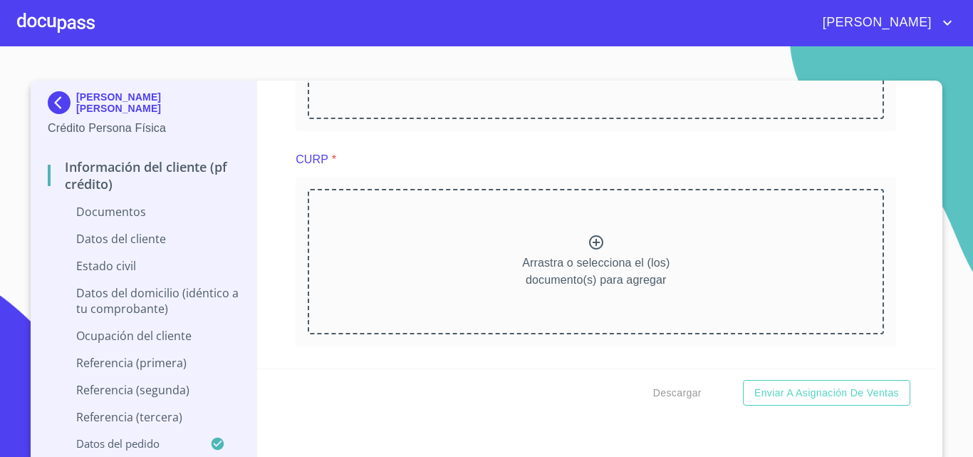
scroll to position [2565, 0]
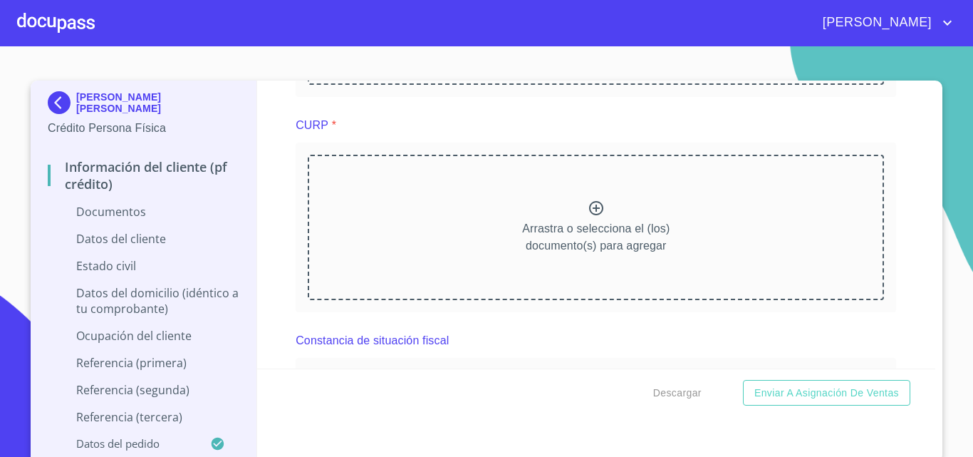
click at [554, 225] on div "Arrastra o selecciona el (los) documento(s) para agregar" at bounding box center [596, 227] width 576 height 145
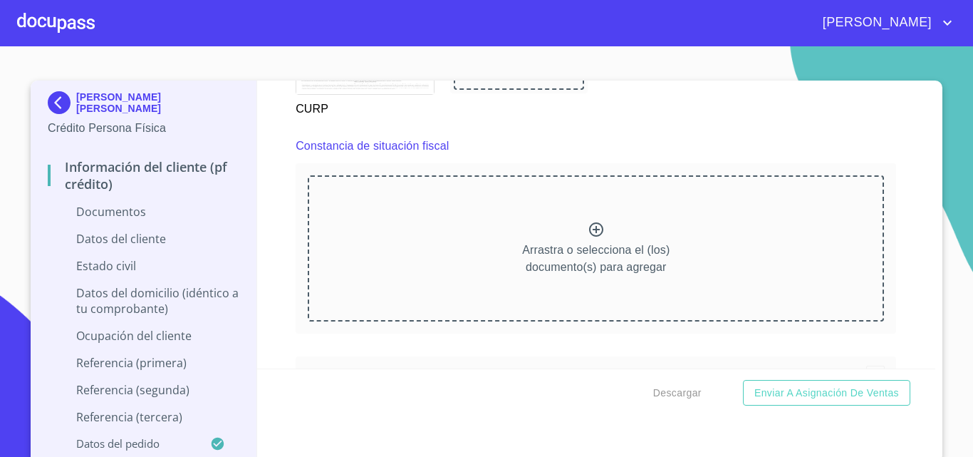
scroll to position [3206, 0]
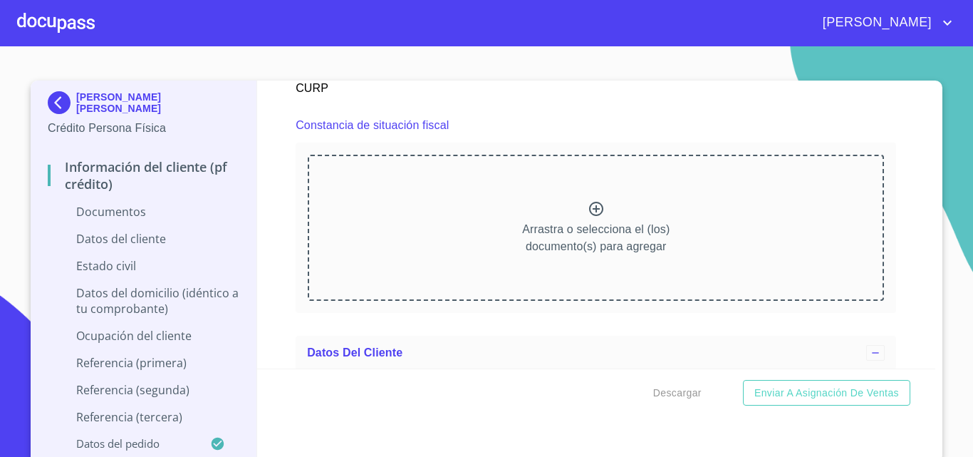
click at [570, 223] on div "Arrastra o selecciona el (los) documento(s) para agregar" at bounding box center [596, 227] width 576 height 145
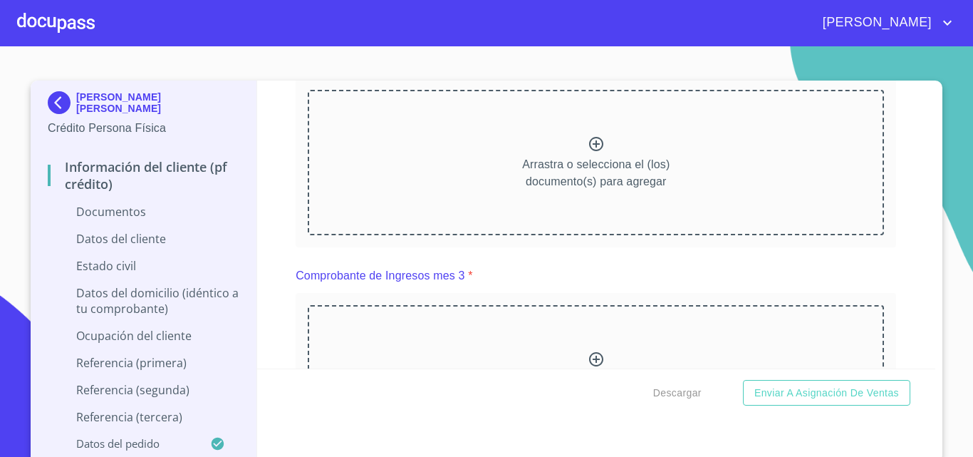
scroll to position [2137, 0]
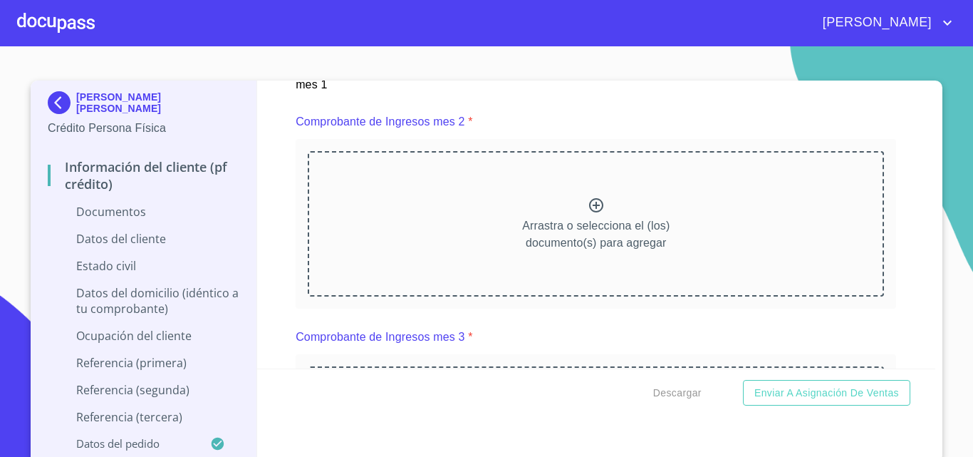
click at [522, 230] on div "Arrastra o selecciona el (los) documento(s) para agregar" at bounding box center [596, 223] width 576 height 145
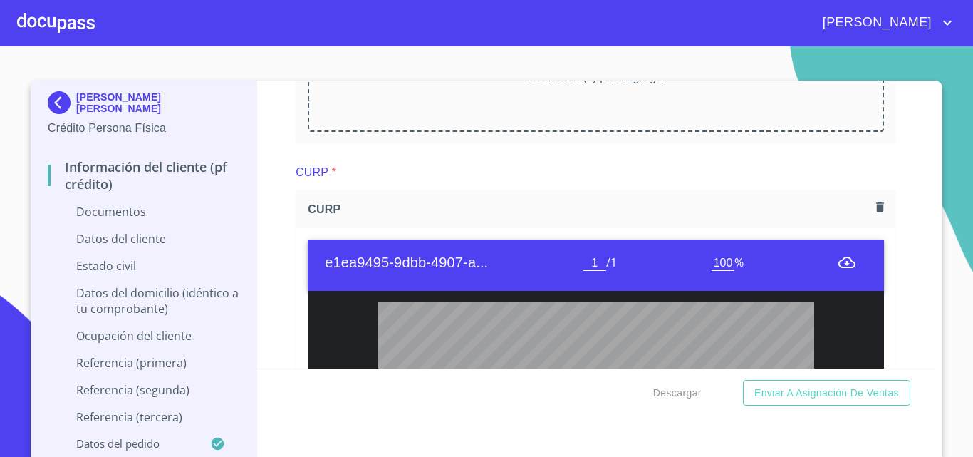
scroll to position [2565, 0]
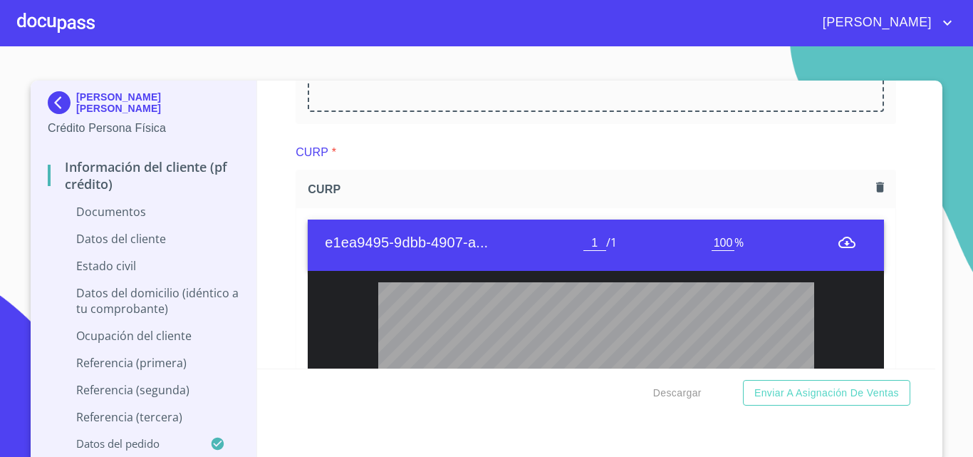
click at [571, 112] on div "Arrastra o selecciona el (los) documento(s) para agregar" at bounding box center [596, 39] width 576 height 145
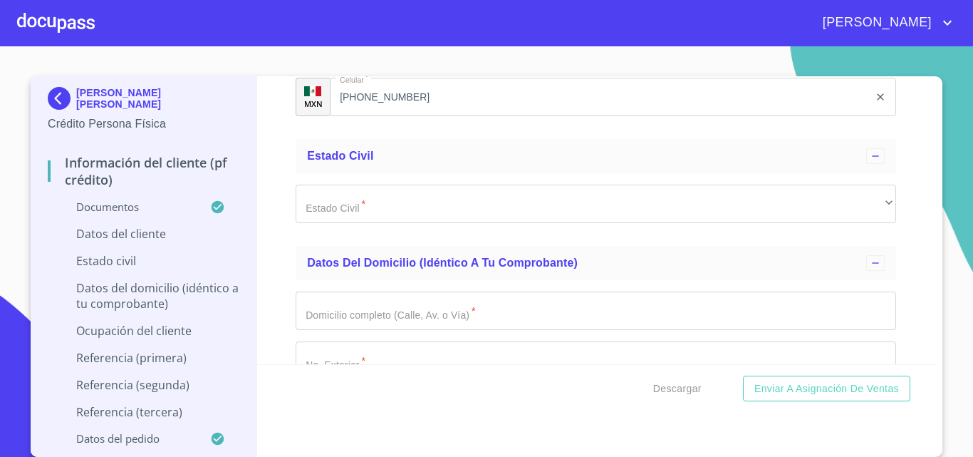
scroll to position [4275, 0]
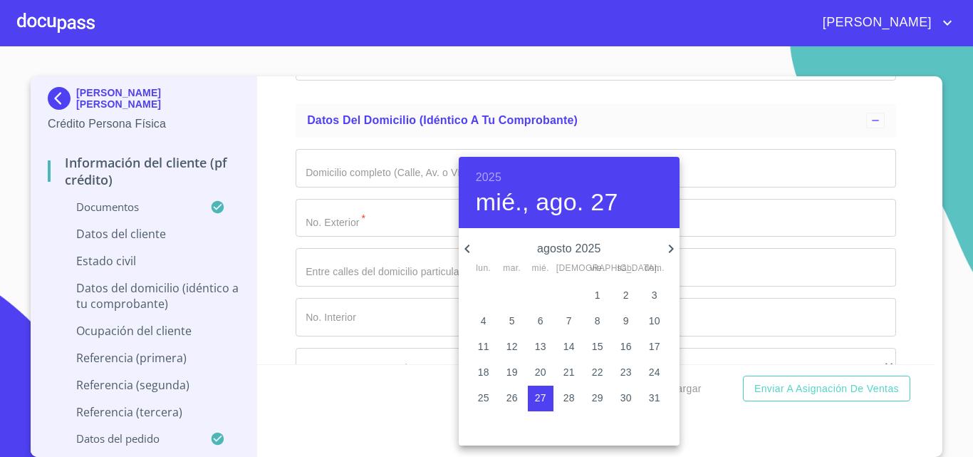
click at [490, 179] on h6 "2025" at bounding box center [489, 177] width 26 height 20
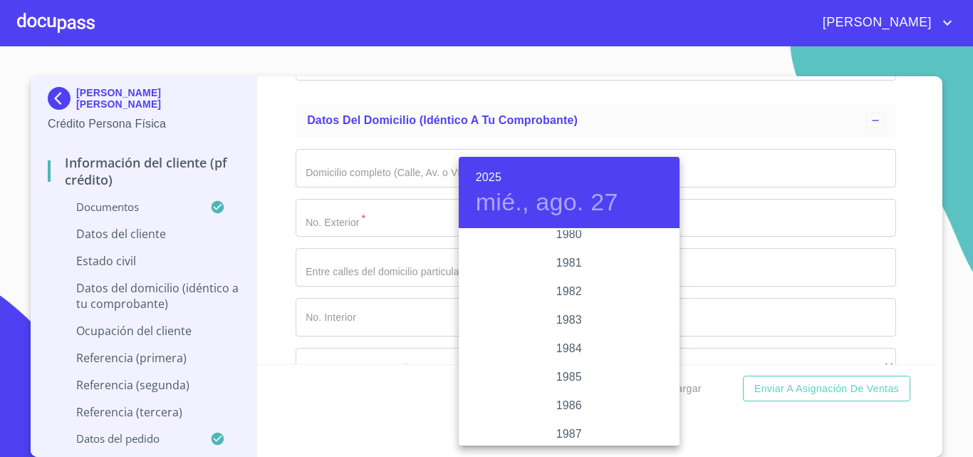
scroll to position [1553, 0]
click at [568, 286] on div "1981" at bounding box center [569, 287] width 221 height 28
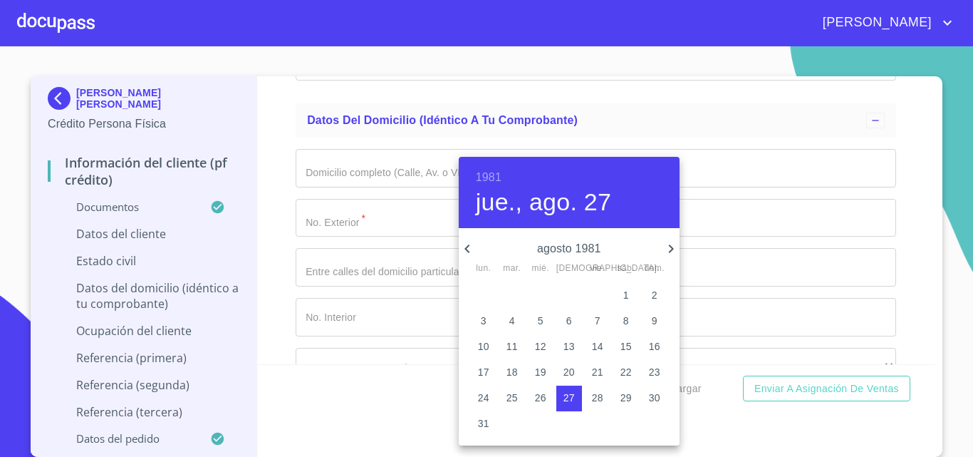
click at [668, 247] on icon "button" at bounding box center [671, 248] width 17 height 17
click at [659, 244] on p "noviembre 1981" at bounding box center [569, 248] width 187 height 17
click at [670, 244] on icon "button" at bounding box center [671, 248] width 17 height 17
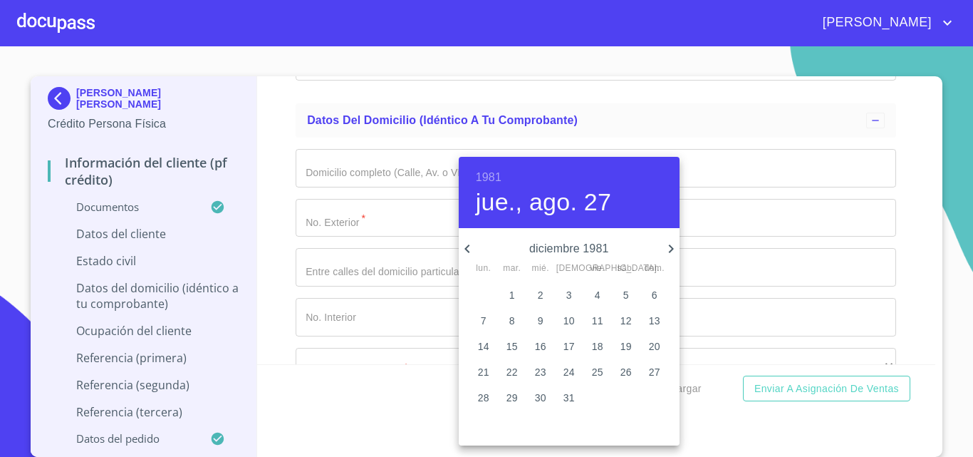
click at [625, 348] on p "19" at bounding box center [626, 346] width 11 height 14
type input "19 de dic. de 1981"
click at [277, 281] on div at bounding box center [486, 228] width 973 height 457
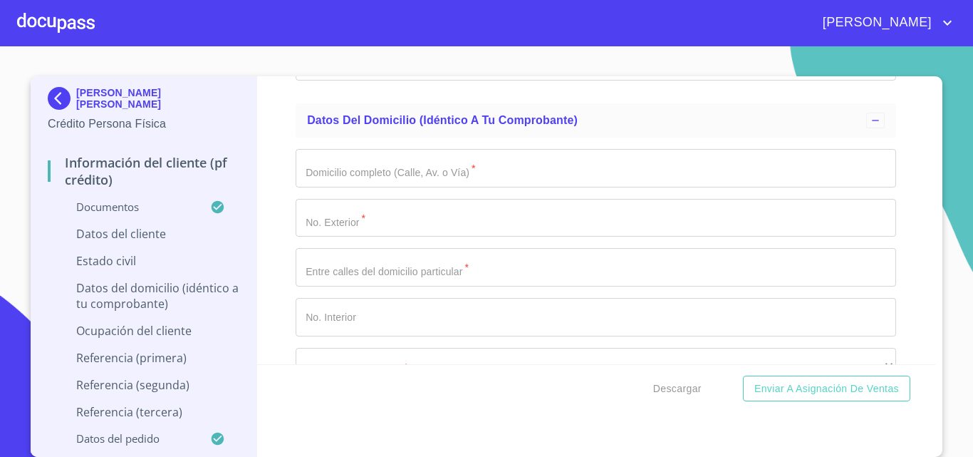
paste input "LEAS811219"
type input "LEAS811219L87"
paste input "LEAS811219MJCNRN02"
type input "LEAS811219MJCNRN02"
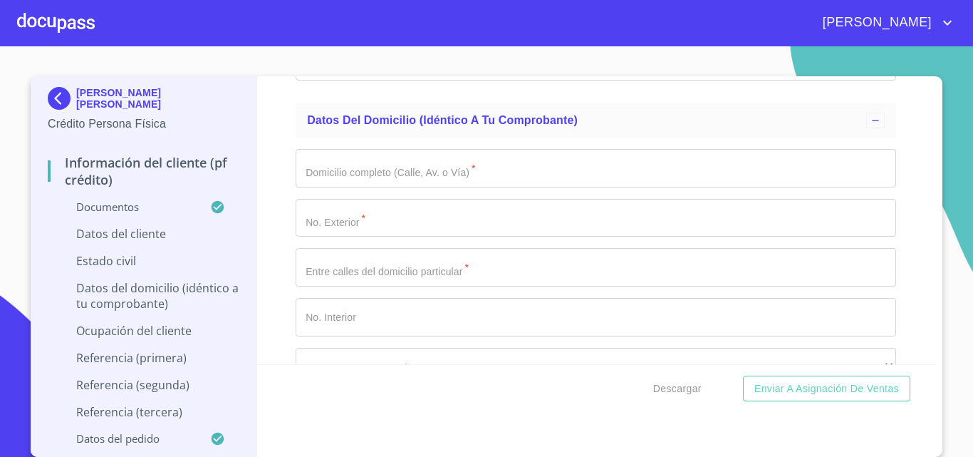
click at [279, 289] on div "Información del cliente (PF crédito) Documentos Documento de identificación.   …" at bounding box center [596, 220] width 679 height 288
click at [275, 305] on div "Información del cliente (PF crédito) Documentos Documento de identificación.   …" at bounding box center [596, 220] width 679 height 288
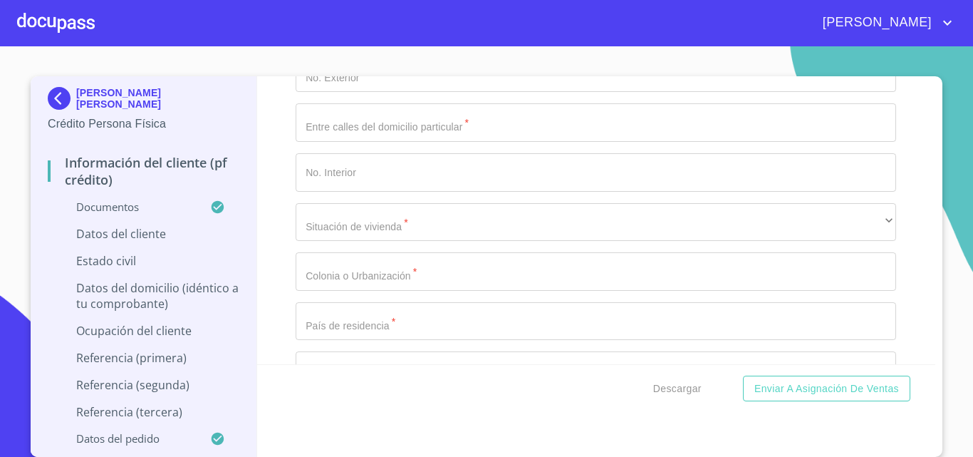
scroll to position [4488, 0]
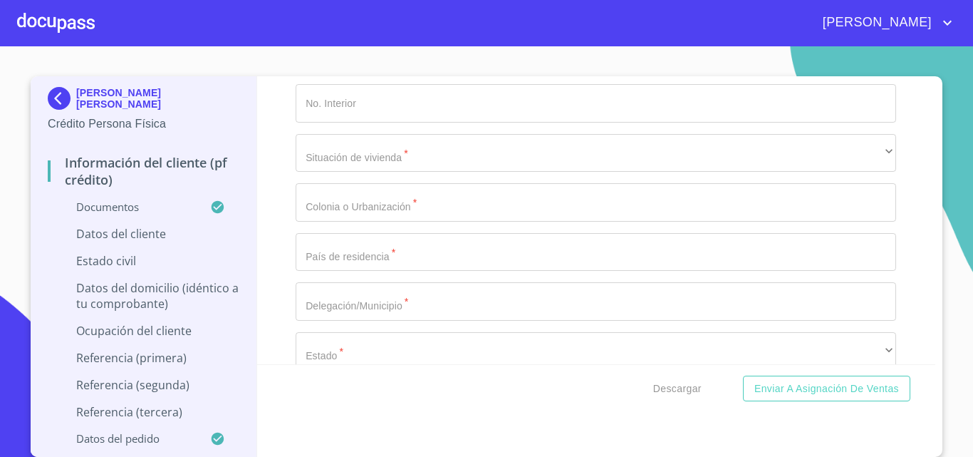
type input "2599245165"
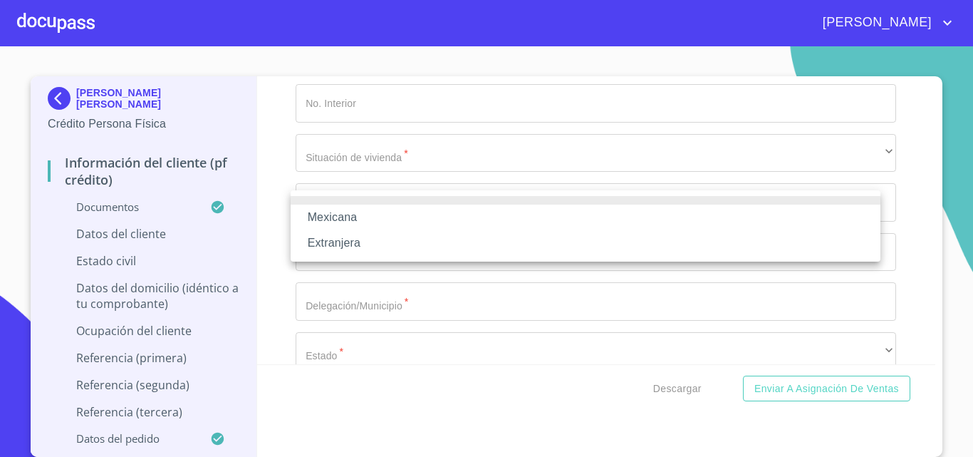
click at [322, 218] on li "Mexicana" at bounding box center [586, 217] width 590 height 26
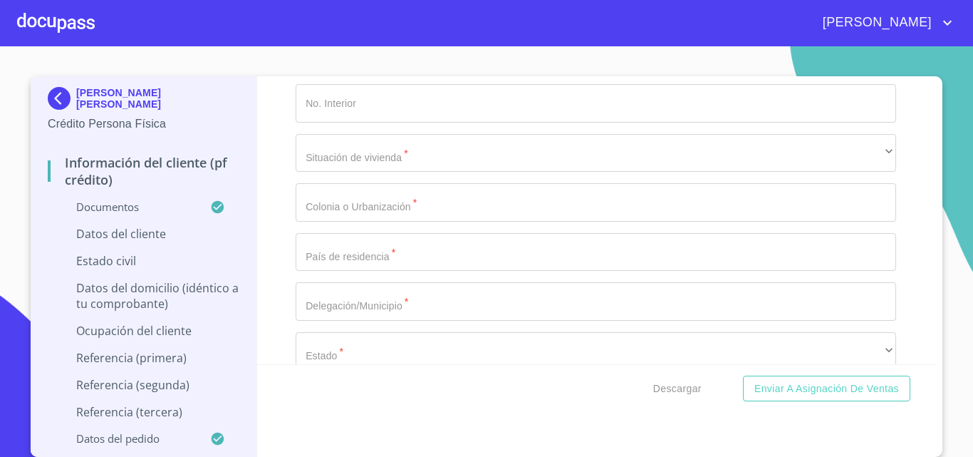
type input "[GEOGRAPHIC_DATA]"
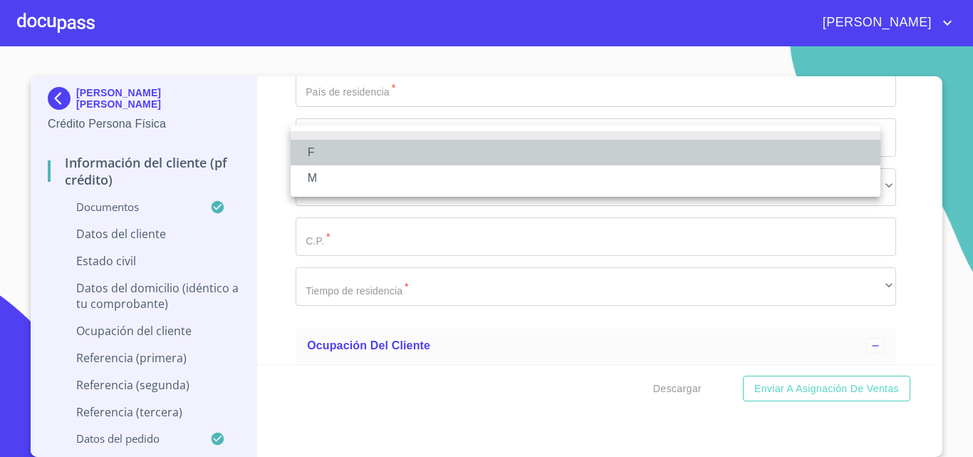
click at [320, 157] on li "F" at bounding box center [586, 153] width 590 height 26
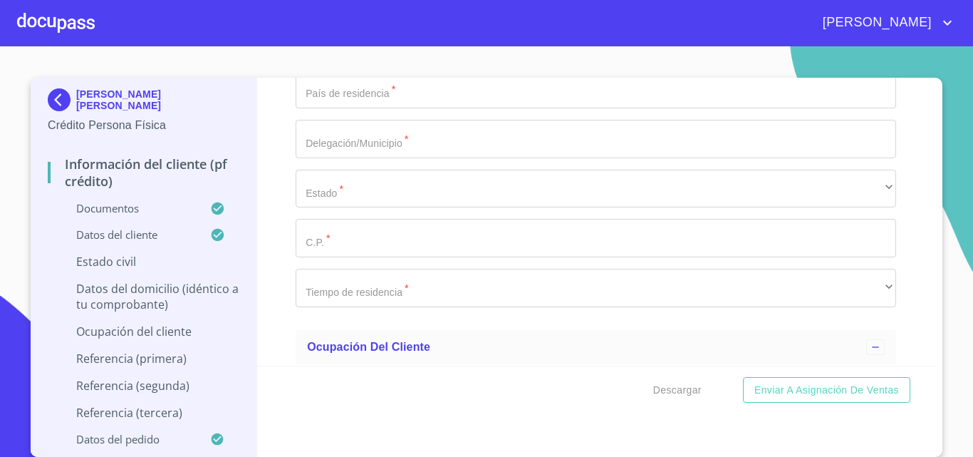
scroll to position [3, 0]
click at [267, 192] on div "Información del cliente (PF crédito) Documentos Documento de identificación.   …" at bounding box center [596, 222] width 679 height 288
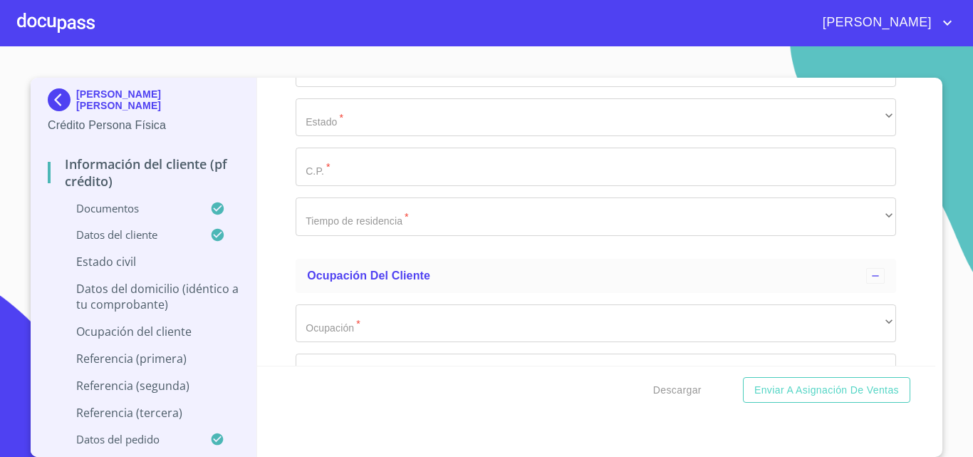
scroll to position [4845, 0]
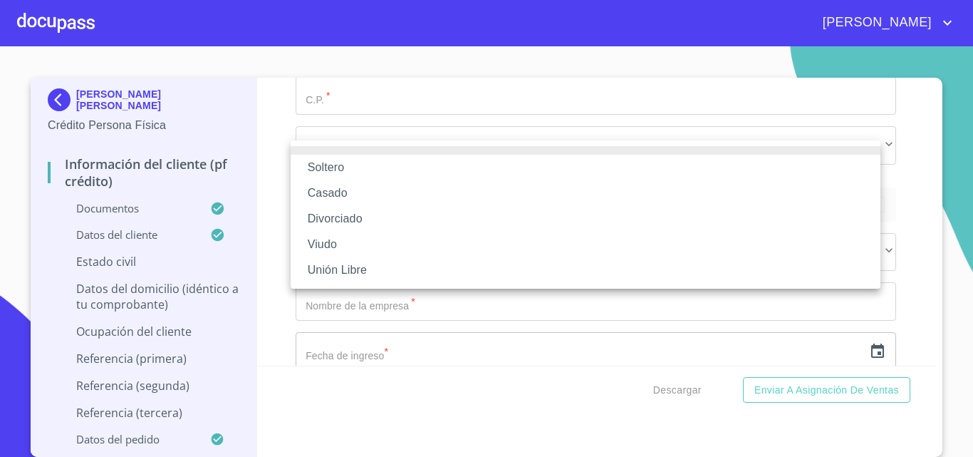
click at [326, 188] on li "Casado" at bounding box center [586, 193] width 590 height 26
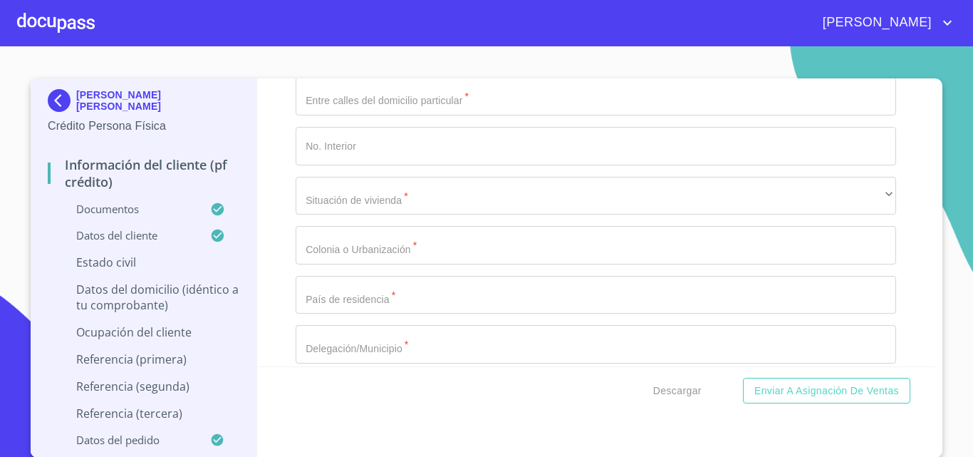
scroll to position [3, 0]
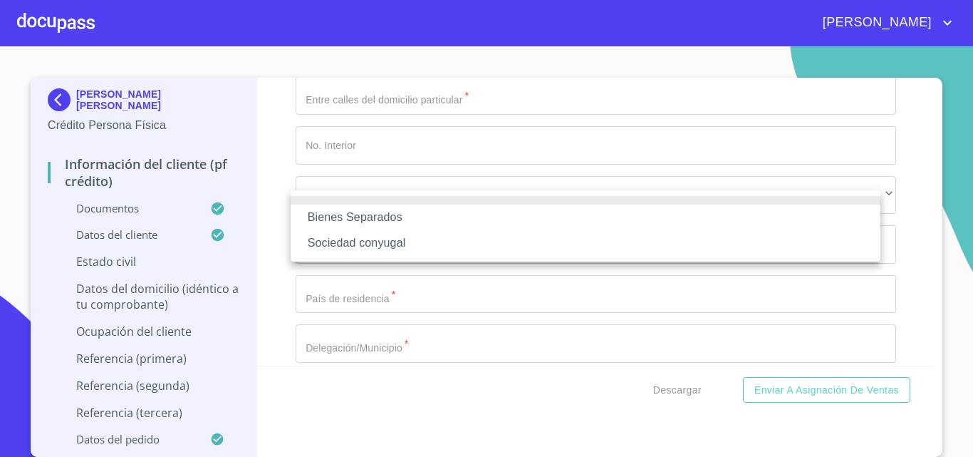
click at [318, 226] on li "Bienes Separados" at bounding box center [586, 217] width 590 height 26
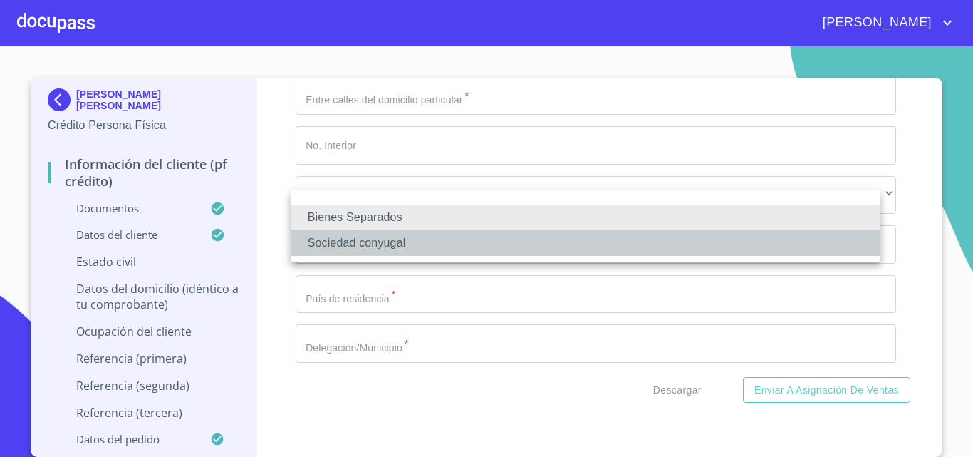
click at [343, 242] on li "Sociedad conyugal" at bounding box center [586, 243] width 590 height 26
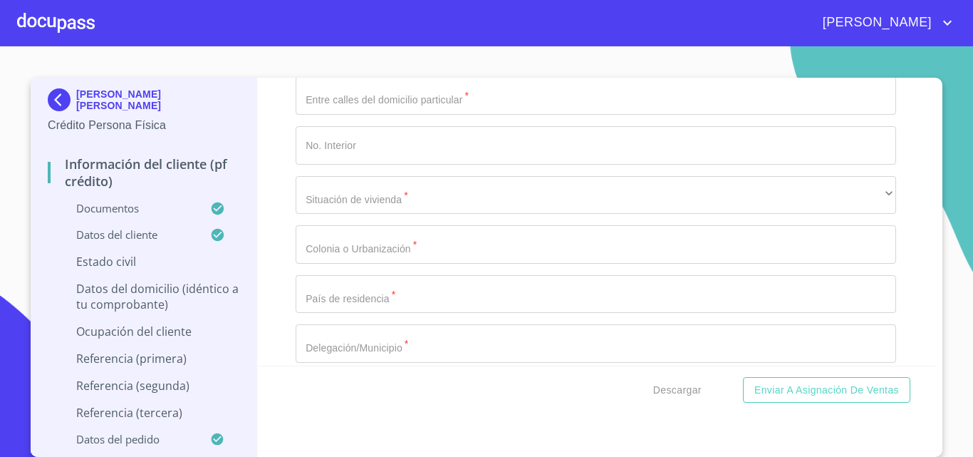
type input "[PERSON_NAME]"
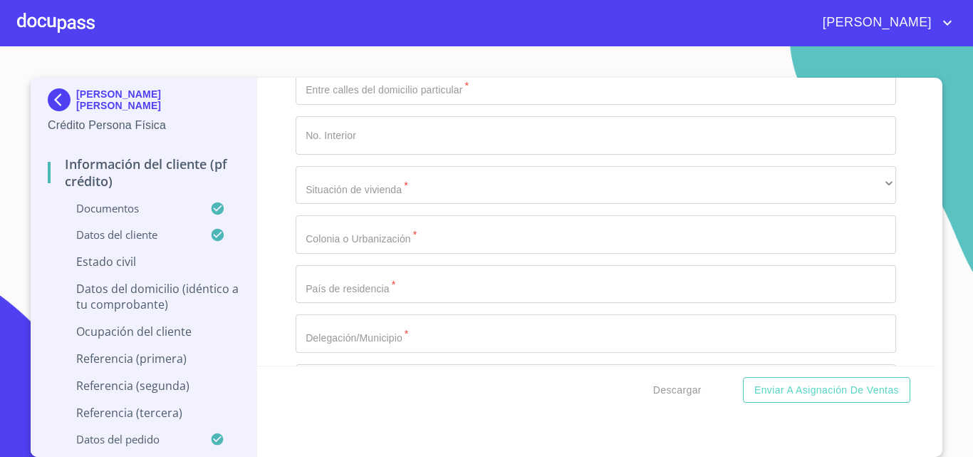
type input "CIPRIAN"
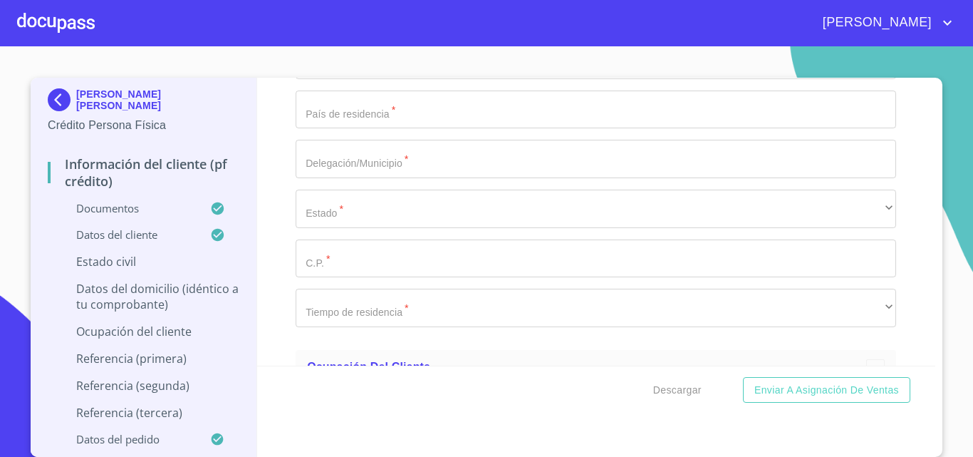
type input "[PERSON_NAME]"
click at [279, 286] on div "Información del cliente (PF crédito) Documentos Documento de identificación.   …" at bounding box center [596, 222] width 679 height 288
type input "0"
click at [267, 277] on div "Información del cliente (PF crédito) Documentos Documento de identificación.   …" at bounding box center [596, 222] width 679 height 288
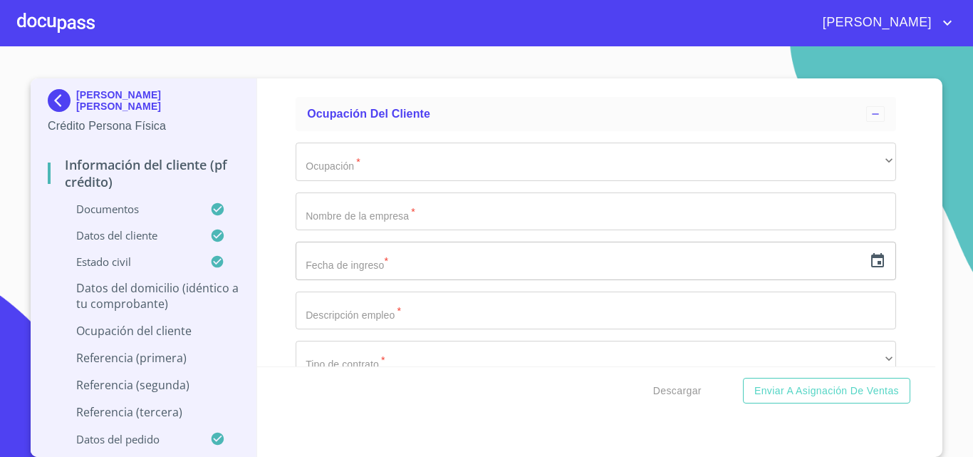
scroll to position [5314, 0]
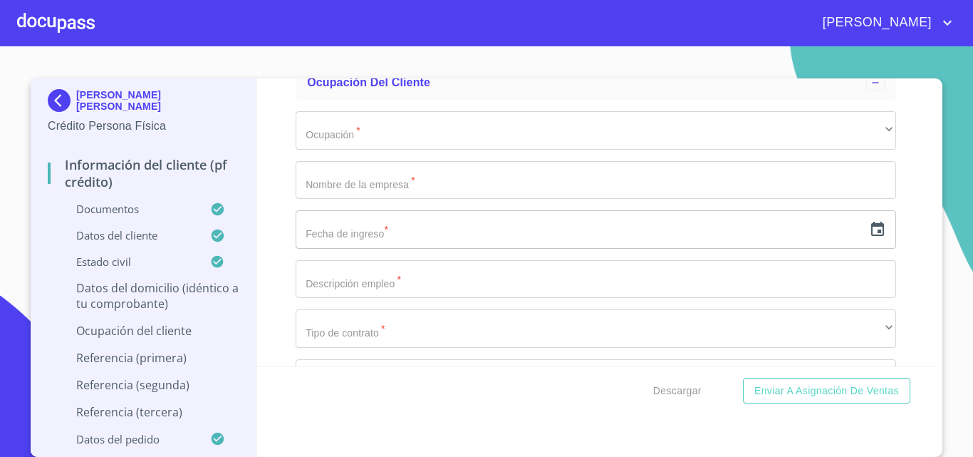
type input "[PERSON_NAME]"
type input "3584"
type input "CALLE 7 Y CALLE 9"
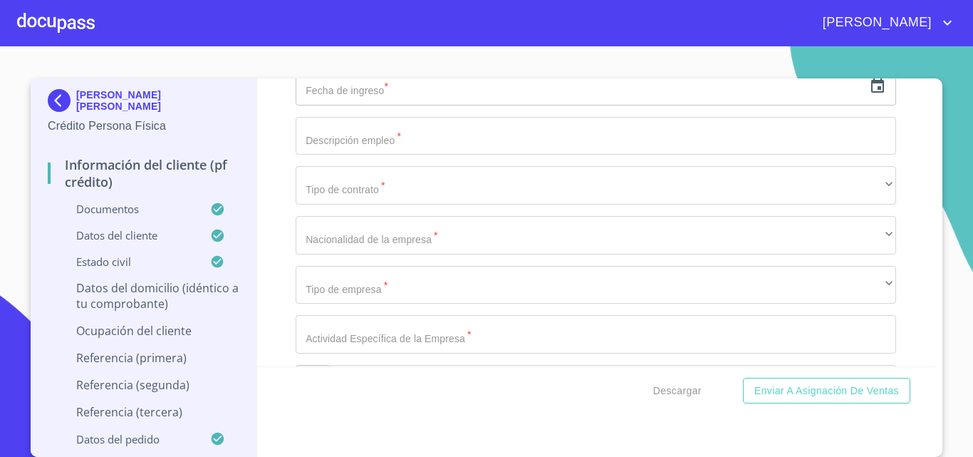
scroll to position [5457, 0]
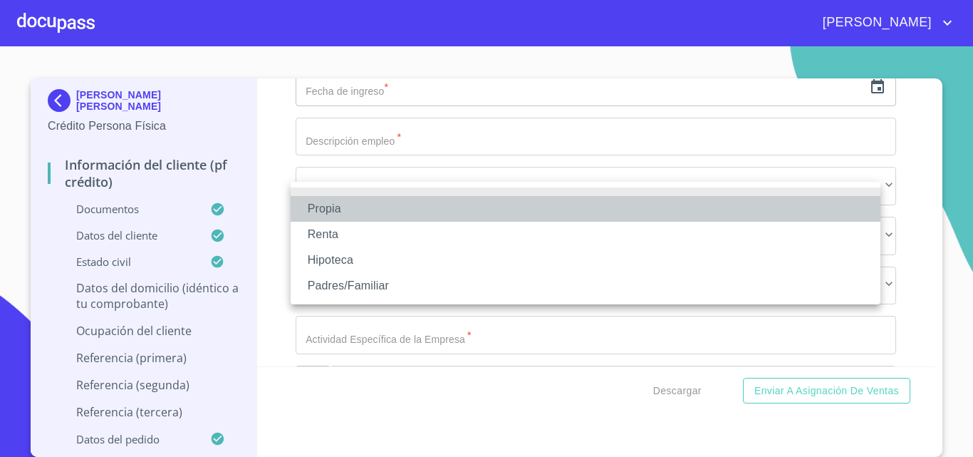
click at [343, 214] on li "Propia" at bounding box center [586, 209] width 590 height 26
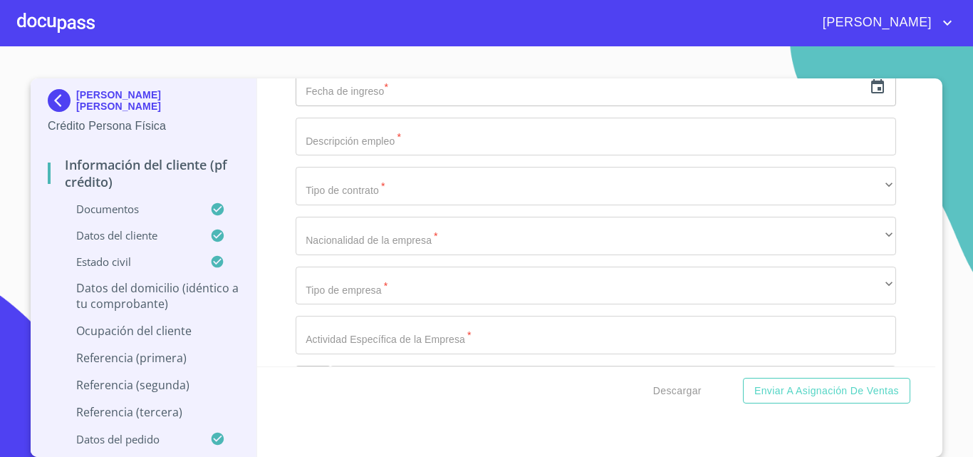
click at [281, 237] on div "Información del cliente (PF crédito) Documentos Documento de identificación.   …" at bounding box center [596, 222] width 679 height 288
type input "$2,000,000"
drag, startPoint x: 289, startPoint y: 266, endPoint x: 258, endPoint y: 273, distance: 31.3
click at [287, 266] on div "Información del cliente (PF crédito) Documentos Documento de identificación.   …" at bounding box center [596, 222] width 679 height 288
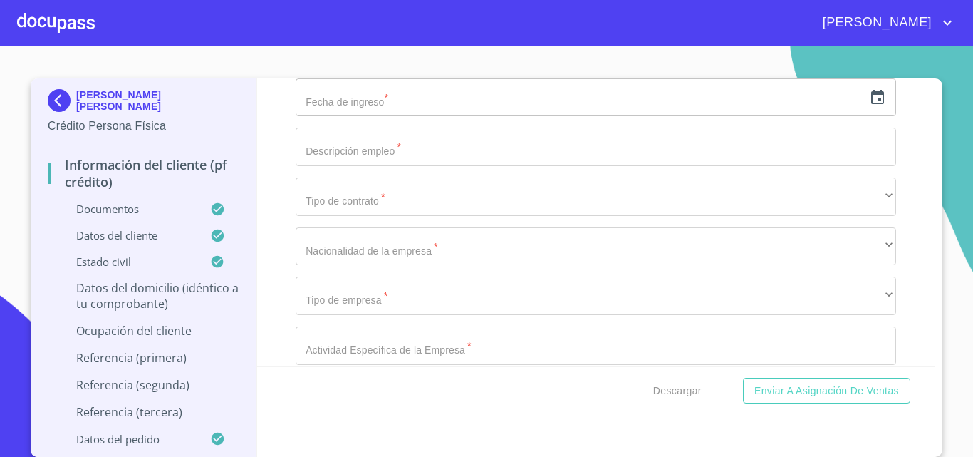
scroll to position [5528, 0]
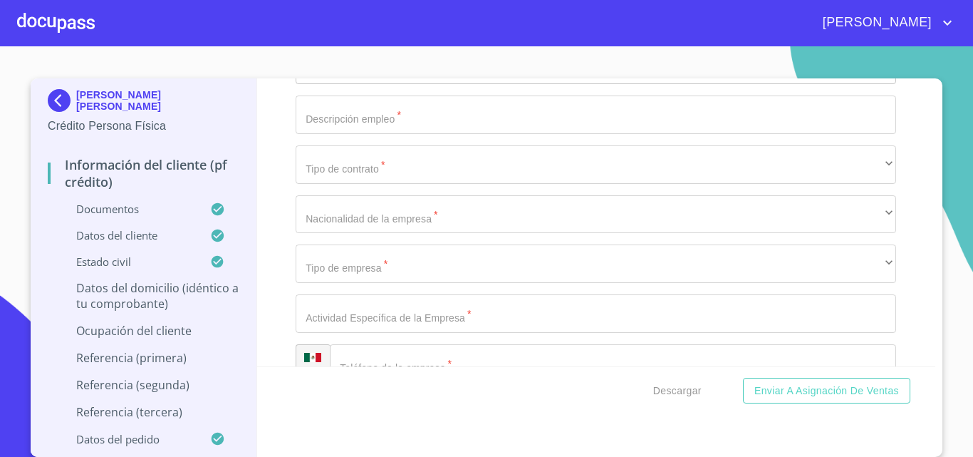
type input "[GEOGRAPHIC_DATA][PERSON_NAME]"
type input "[GEOGRAPHIC_DATA]"
click at [261, 284] on div "Información del cliente (PF crédito) Documentos Documento de identificación.   …" at bounding box center [596, 222] width 679 height 288
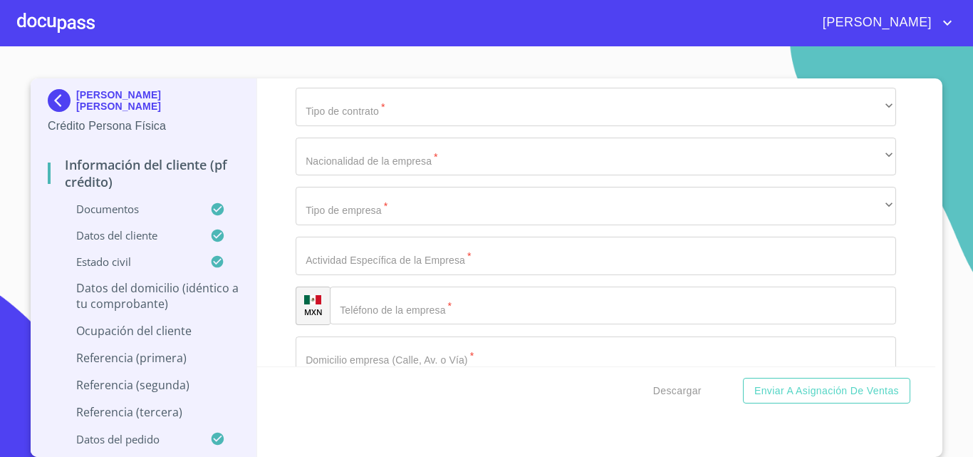
scroll to position [5670, 0]
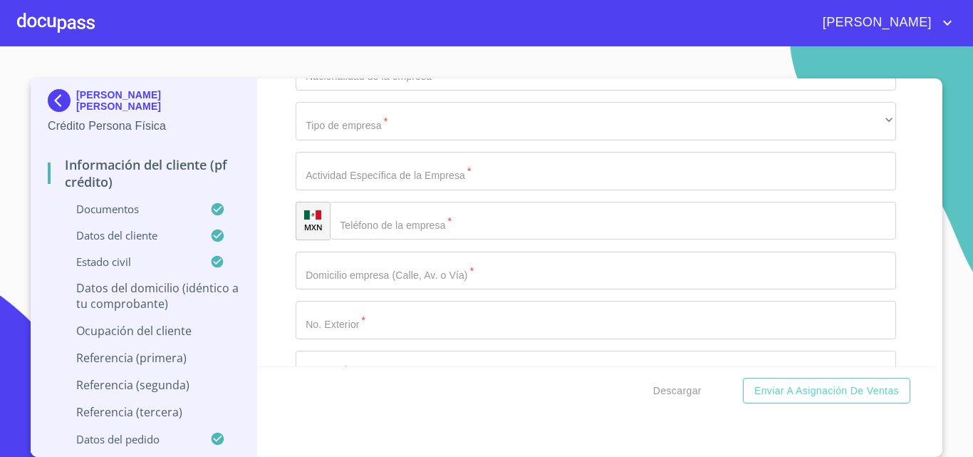
type input "[GEOGRAPHIC_DATA]"
type input "44960"
click at [282, 297] on div "Información del cliente (PF crédito) Documentos Documento de identificación.   …" at bounding box center [596, 222] width 679 height 288
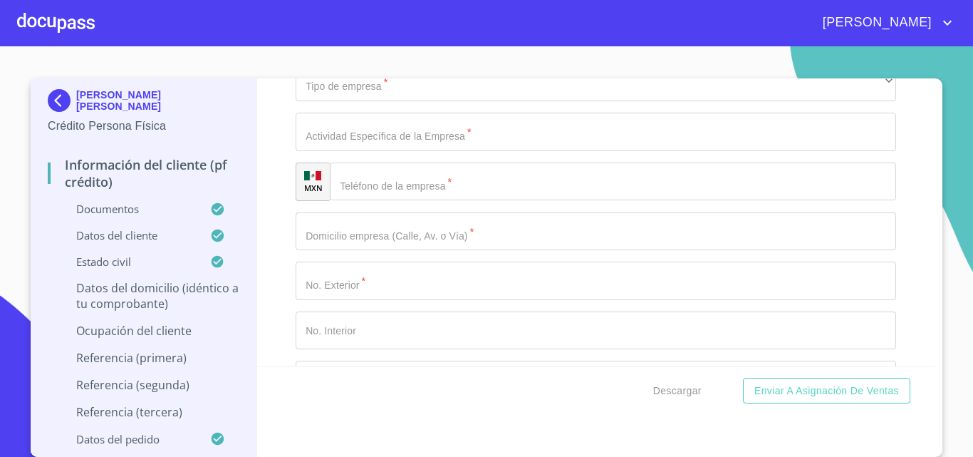
scroll to position [5742, 0]
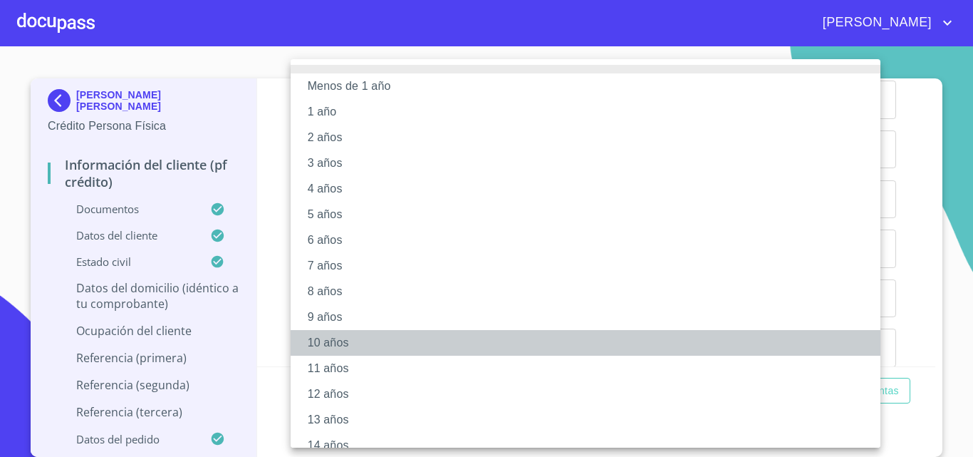
click at [328, 338] on li "10 años" at bounding box center [591, 343] width 601 height 26
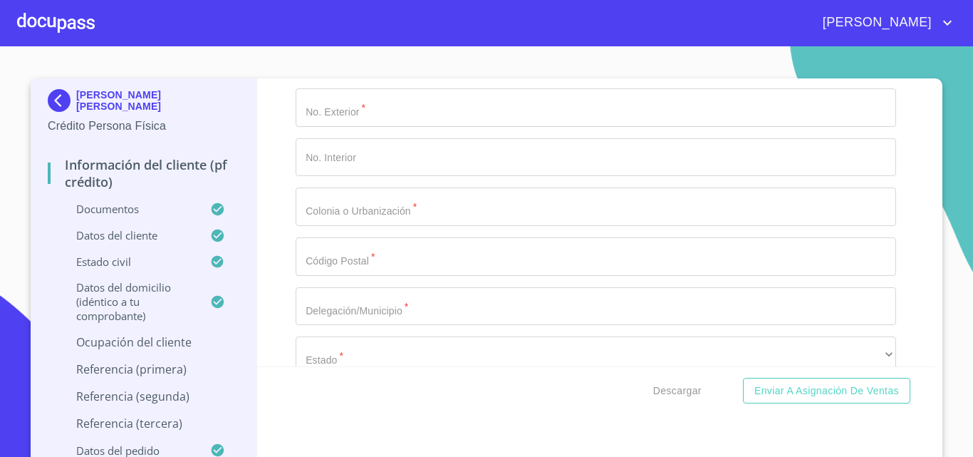
scroll to position [5884, 0]
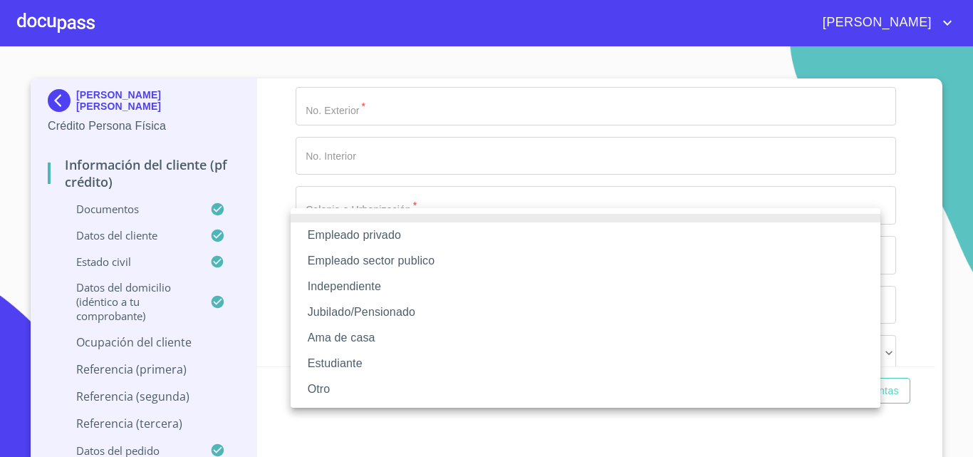
click at [344, 261] on li "Empleado sector publico" at bounding box center [586, 261] width 590 height 26
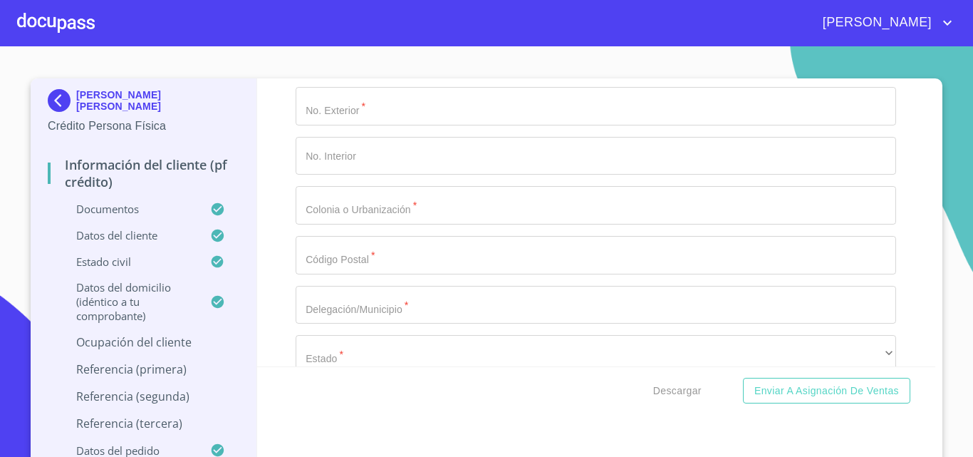
click at [288, 252] on div "Información del cliente (PF crédito) Documentos Documento de identificación.   …" at bounding box center [596, 222] width 679 height 288
type input "SECRETARIA DE EDUCACION PUBLICA"
click at [284, 266] on div "Información del cliente (PF crédito) Documentos Documento de identificación.   …" at bounding box center [596, 222] width 679 height 288
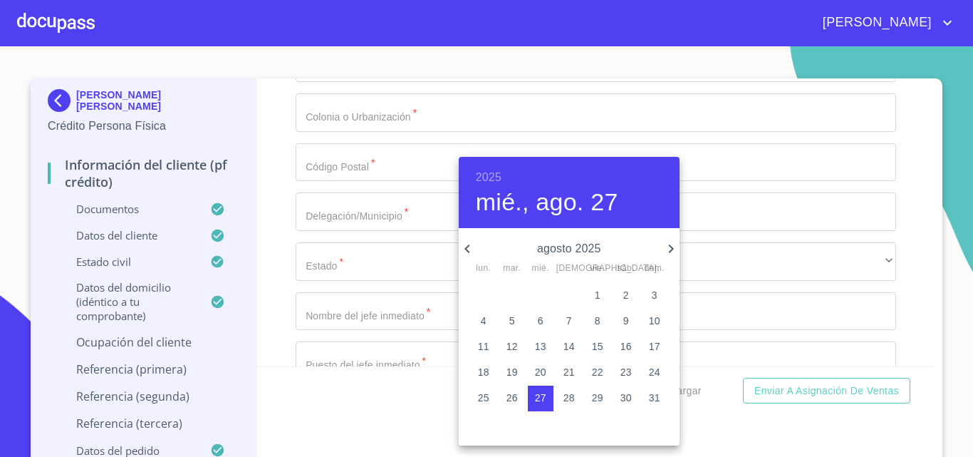
click at [495, 174] on h6 "2025" at bounding box center [489, 177] width 26 height 20
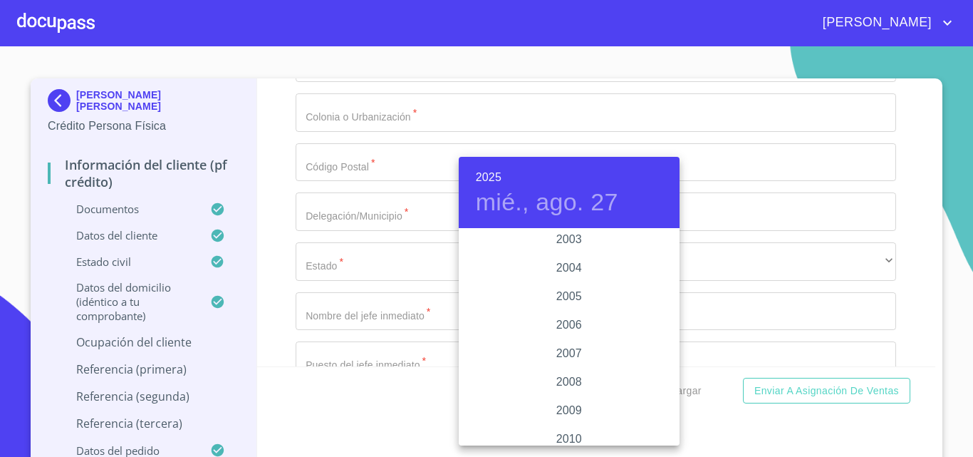
scroll to position [2194, 0]
click at [564, 360] on div "2006" at bounding box center [569, 358] width 221 height 28
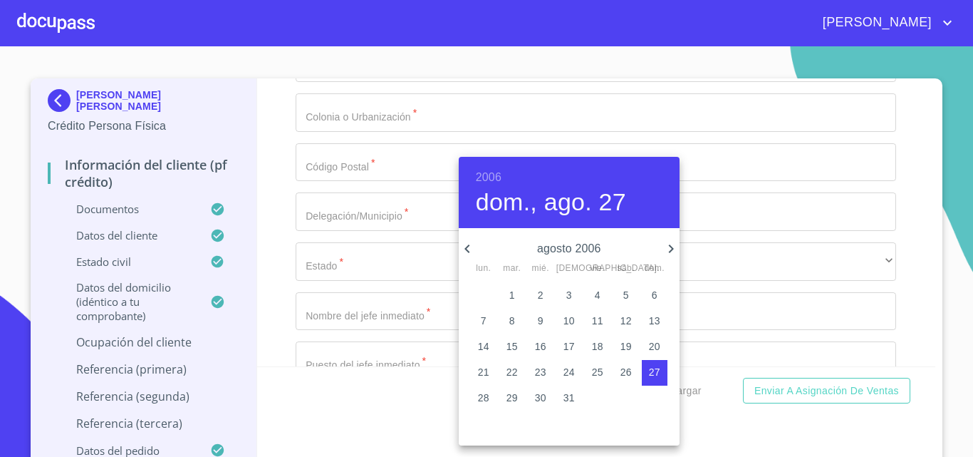
click at [674, 252] on icon "button" at bounding box center [671, 248] width 17 height 17
click at [623, 297] on p "2" at bounding box center [626, 295] width 6 height 14
type input "2 de sep. de 2006"
click at [284, 264] on div at bounding box center [486, 228] width 973 height 457
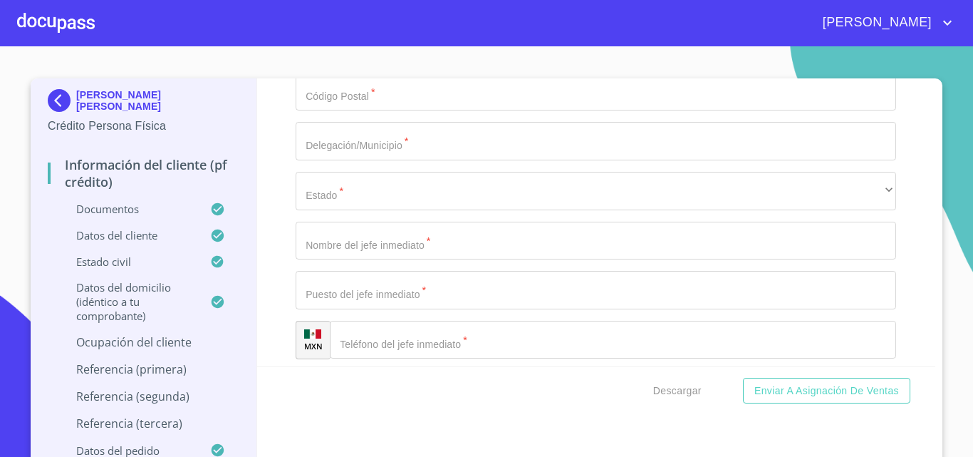
scroll to position [6098, 0]
type input "MAESTRA"
type input "18000"
click at [271, 296] on div "Información del cliente (PF crédito) Documentos Documento de identificación.   …" at bounding box center [596, 222] width 679 height 288
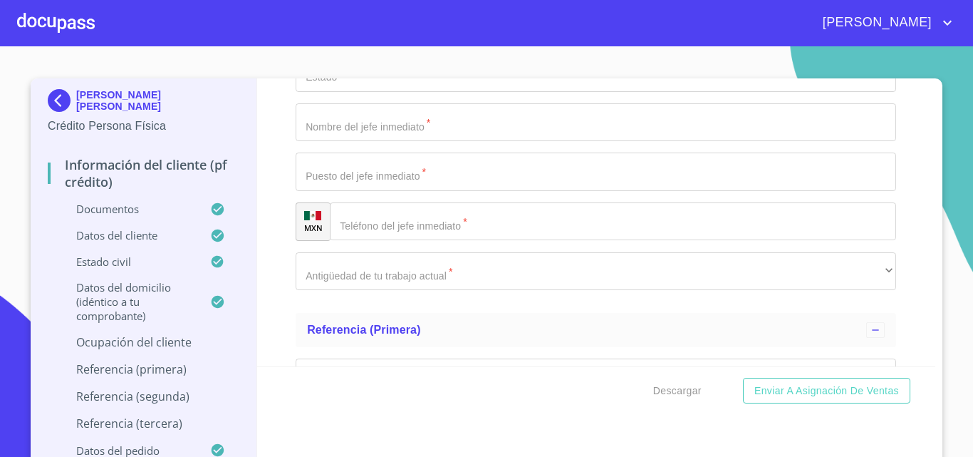
scroll to position [6240, 0]
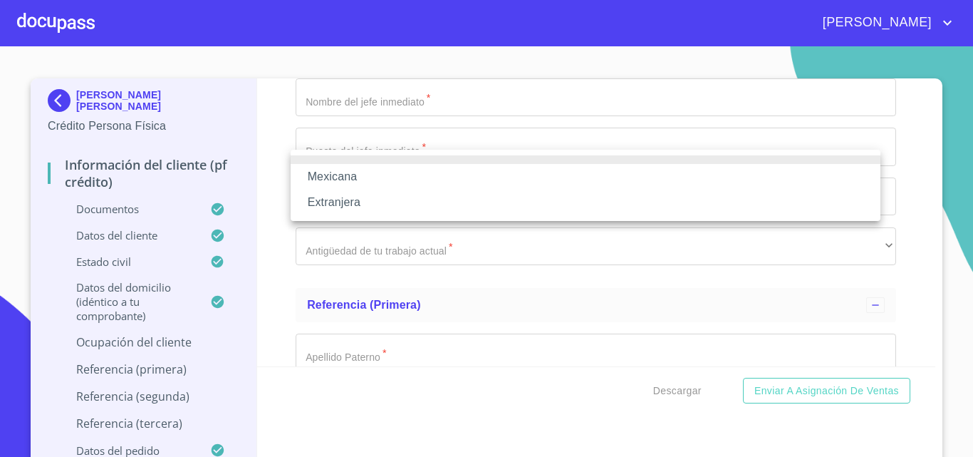
click at [333, 167] on li "Mexicana" at bounding box center [586, 177] width 590 height 26
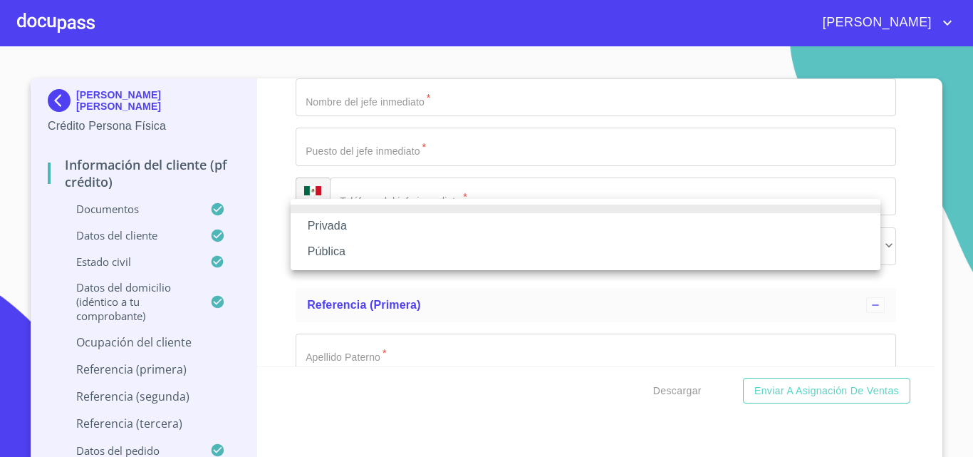
click at [338, 253] on li "Pública" at bounding box center [586, 252] width 590 height 26
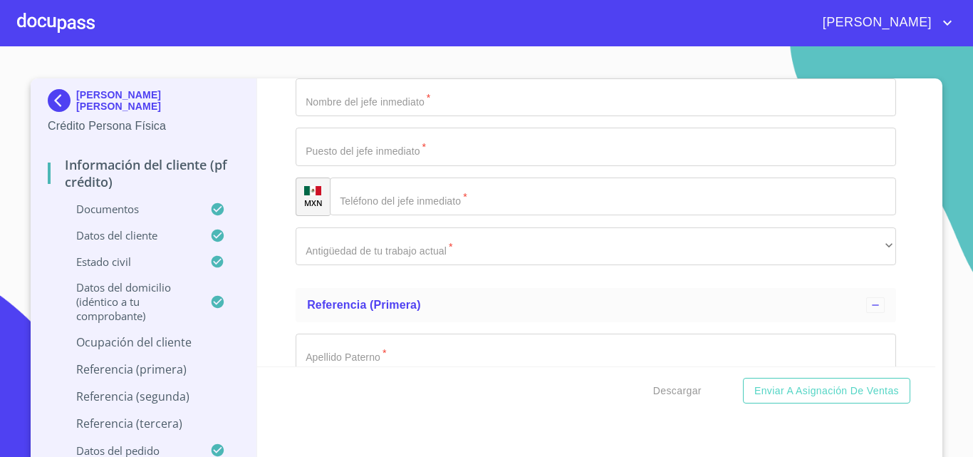
click at [257, 244] on div "Información del cliente (PF crédito) Documentos Documento de identificación.   …" at bounding box center [596, 222] width 679 height 288
type input "SERVICIOS DE ENSEÑANZA"
click at [271, 276] on div "Información del cliente (PF crédito) Documentos Documento de identificación.   …" at bounding box center [596, 222] width 679 height 288
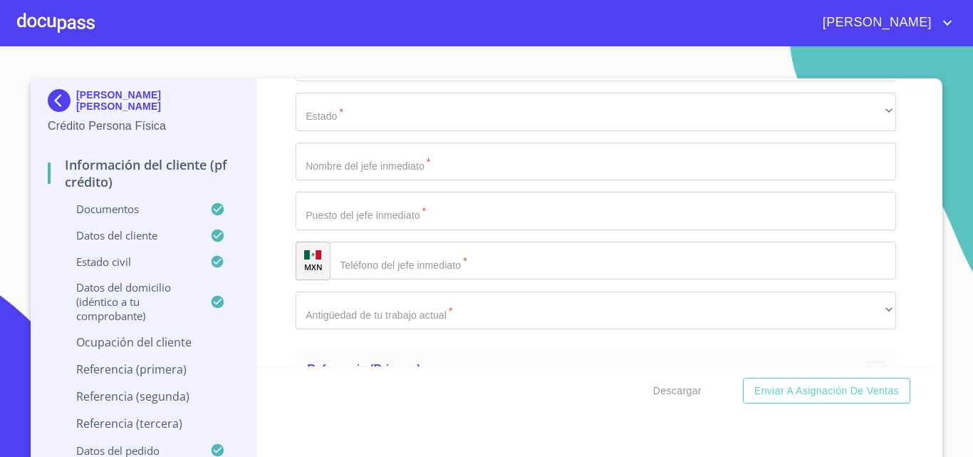
scroll to position [6312, 0]
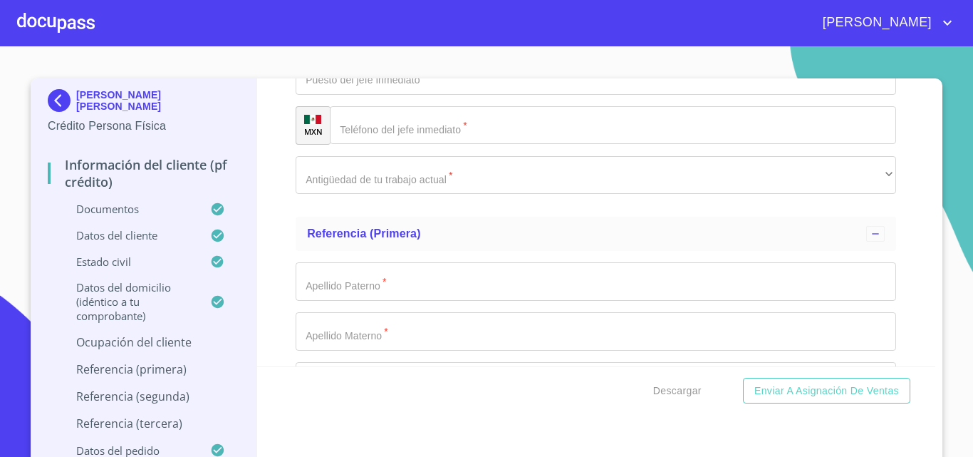
paste input "[PHONE_NUMBER]"
click at [281, 284] on div "Información del cliente (PF crédito) Documentos Documento de identificación.   …" at bounding box center [596, 222] width 679 height 288
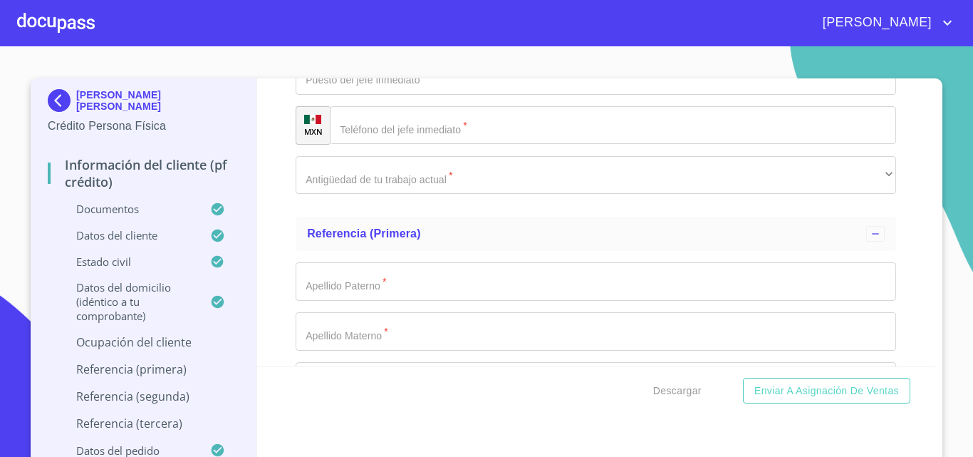
type input "[PHONE_NUMBER]"
click at [278, 264] on div "Información del cliente (PF crédito) Documentos Documento de identificación.   …" at bounding box center [596, 222] width 679 height 288
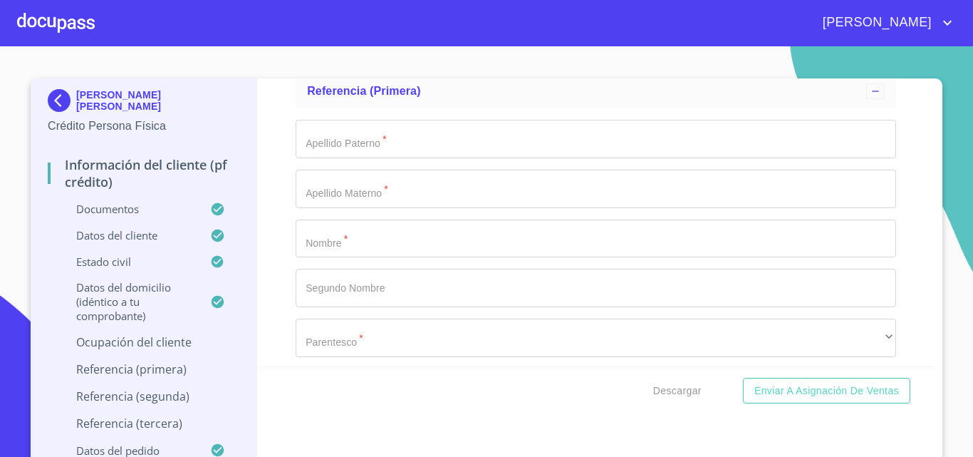
type input "AV 8 DE [PERSON_NAME]"
type input "3885"
type input "POLANQUITO"
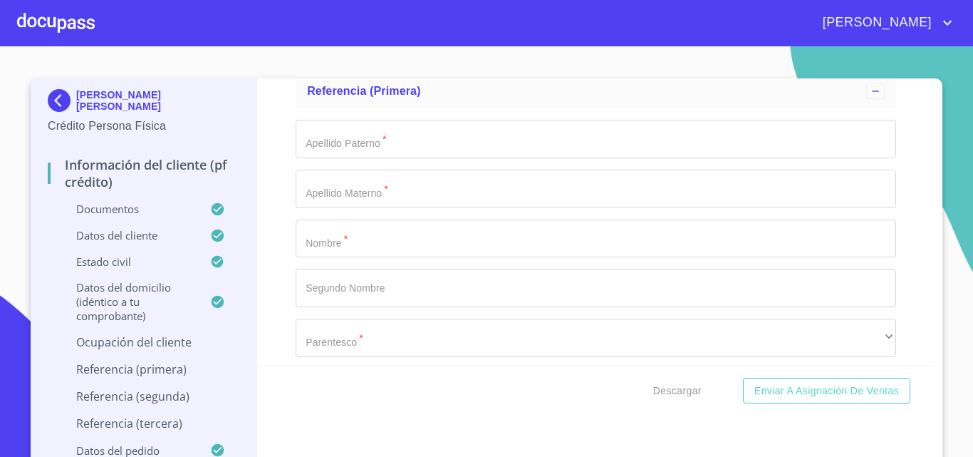
type input "4"
type input "44960"
click at [257, 319] on div "Información del cliente (PF crédito) Documentos Documento de identificación.   …" at bounding box center [596, 222] width 679 height 288
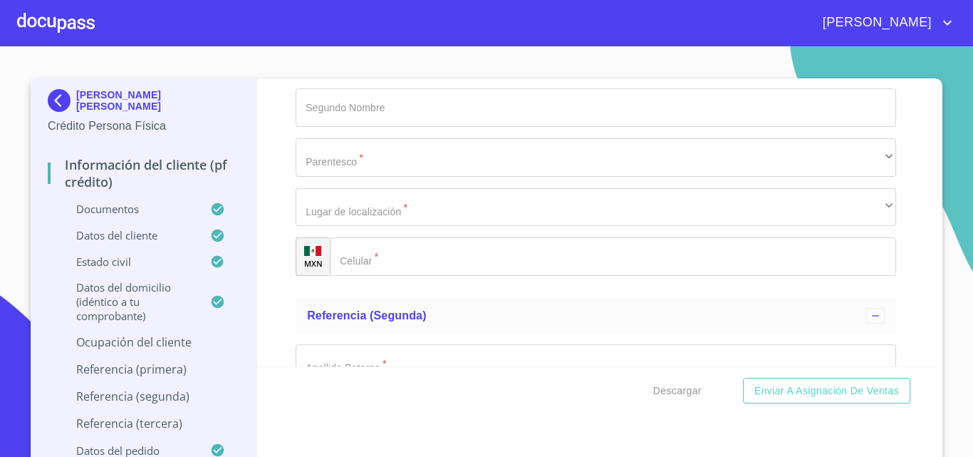
scroll to position [6668, 0]
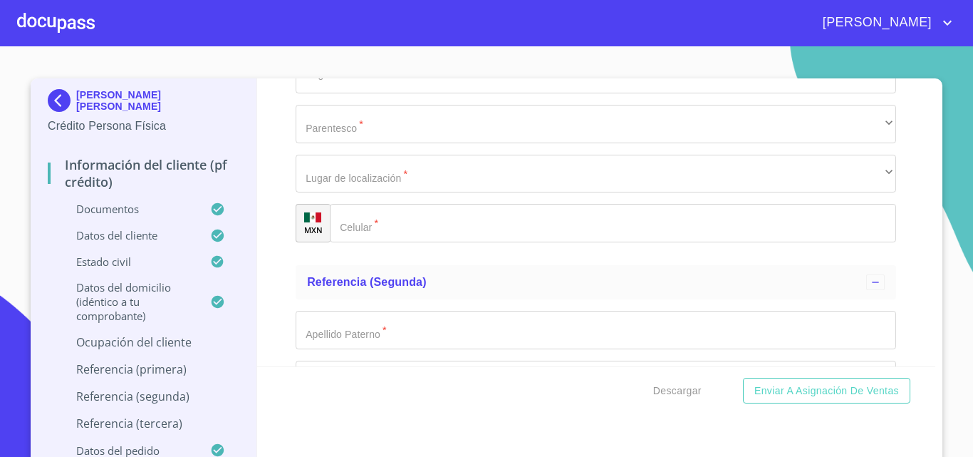
type input "[GEOGRAPHIC_DATA]"
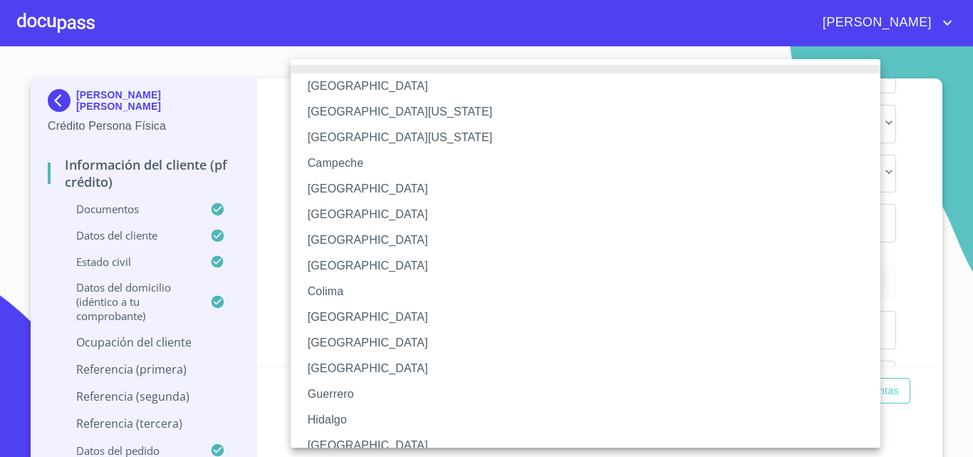
scroll to position [10, 0]
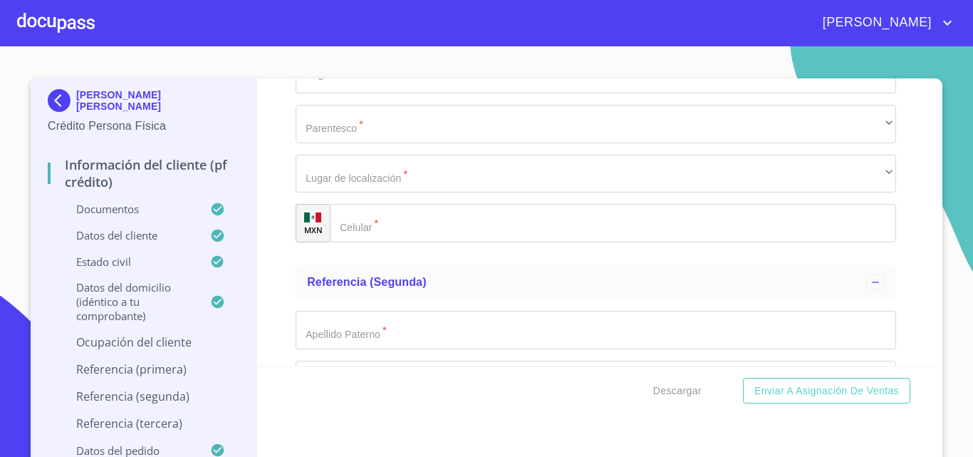
type input "[PERSON_NAME]"
click at [287, 284] on div "Información del cliente (PF crédito) Documentos Documento de identificación.   …" at bounding box center [596, 222] width 679 height 288
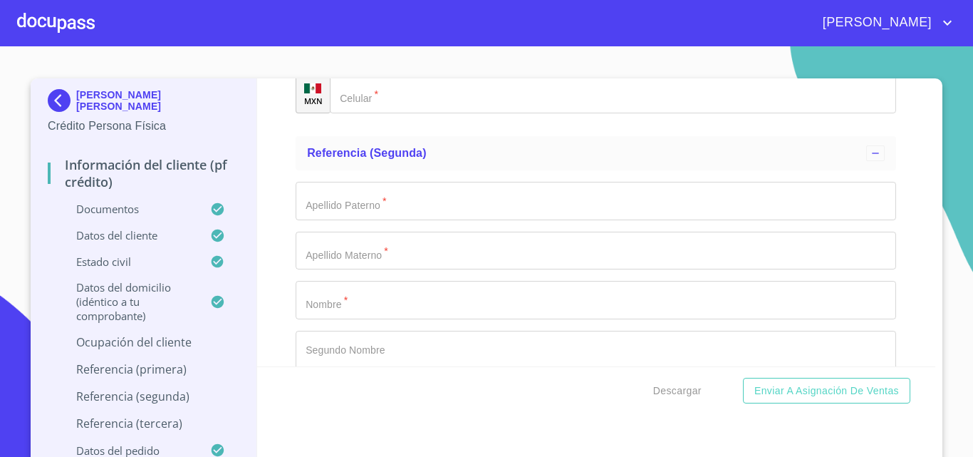
scroll to position [6810, 0]
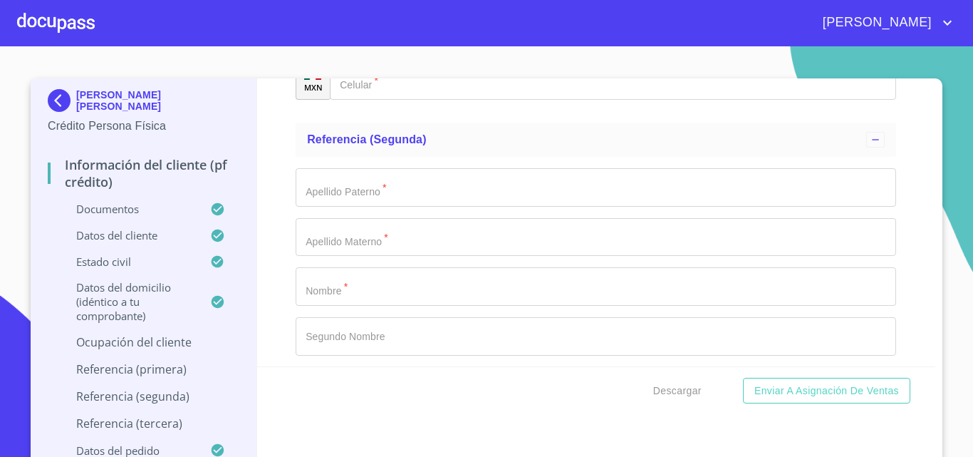
type input "DIRECTOR"
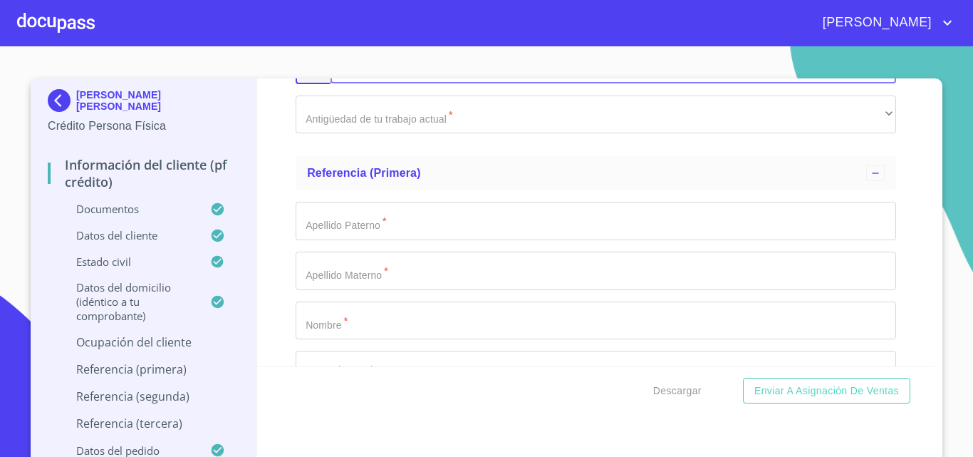
scroll to position [6383, 0]
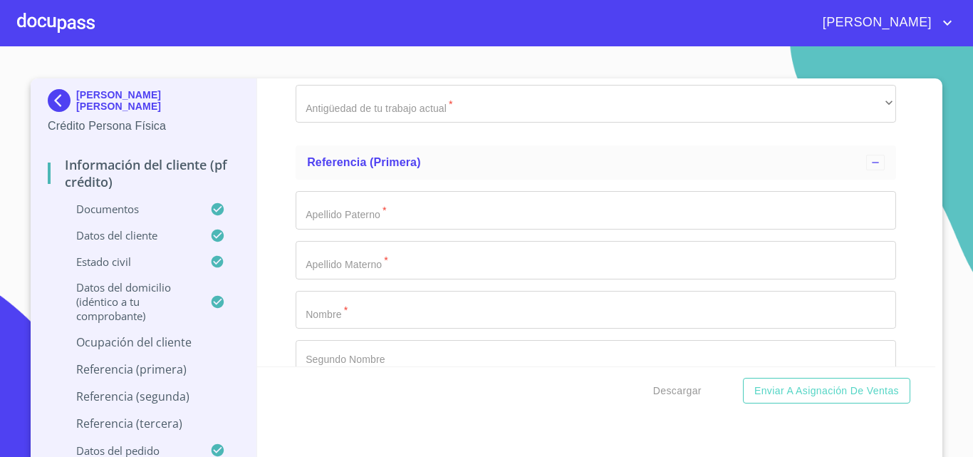
drag, startPoint x: 412, startPoint y: 176, endPoint x: 334, endPoint y: 172, distance: 77.8
drag, startPoint x: 440, startPoint y: 171, endPoint x: 350, endPoint y: 171, distance: 89.8
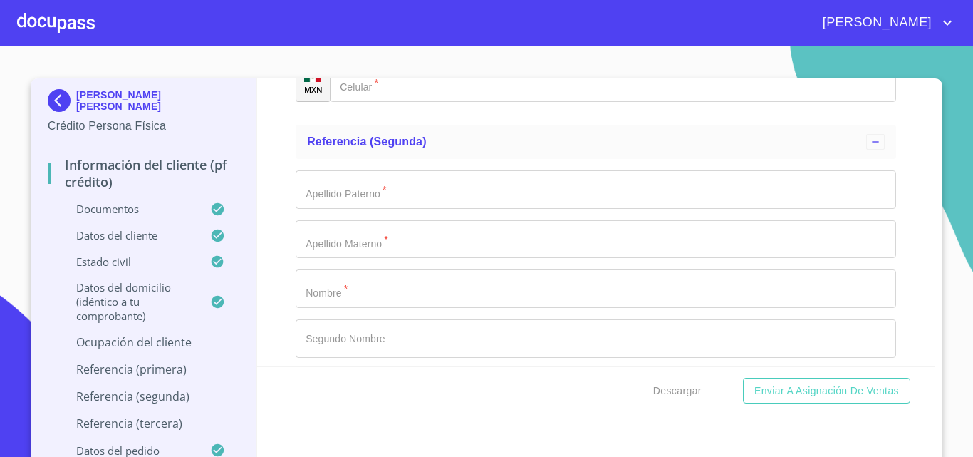
scroll to position [6810, 0]
paste input "[PHONE_NUMBER]"
type input "[PHONE_NUMBER]"
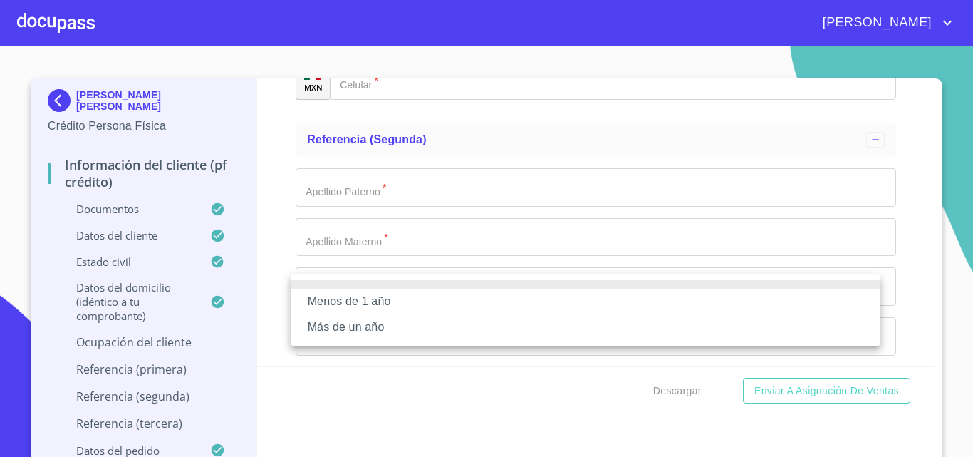
click at [316, 323] on li "Más de un año" at bounding box center [586, 327] width 590 height 26
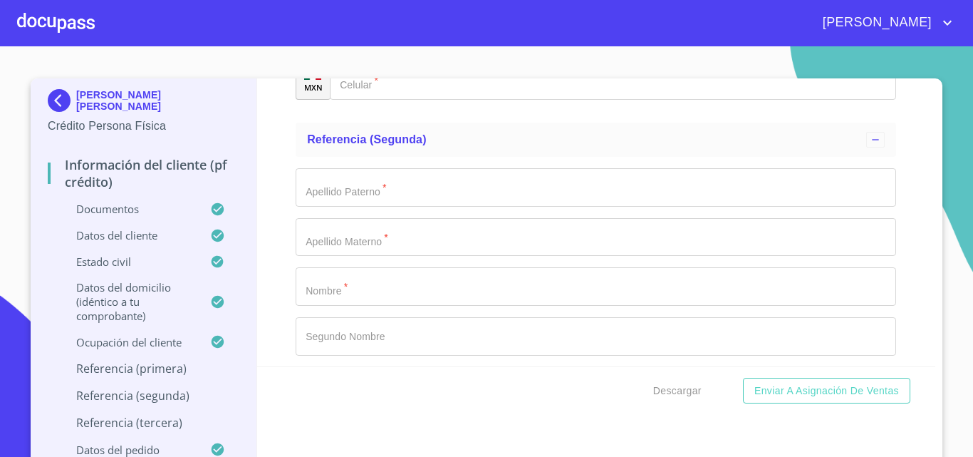
click at [286, 286] on div "Información del cliente (PF crédito) Documentos Documento de identificación.   …" at bounding box center [596, 222] width 679 height 288
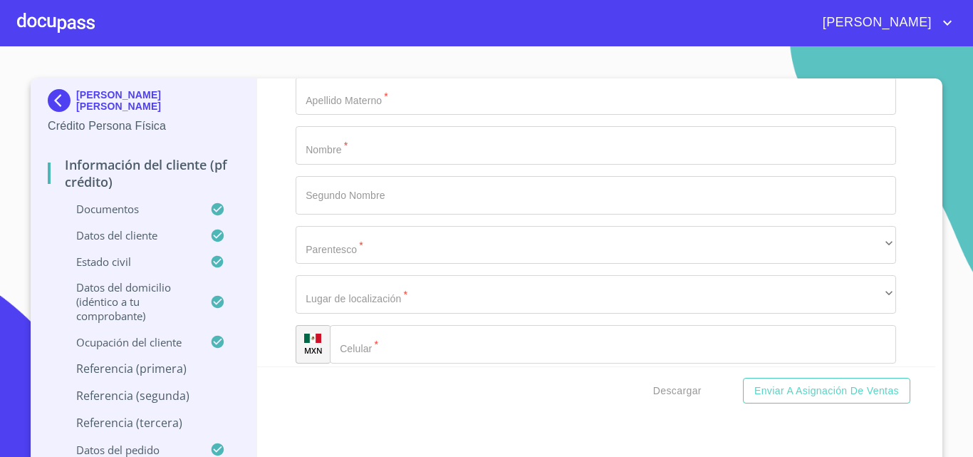
scroll to position [7024, 0]
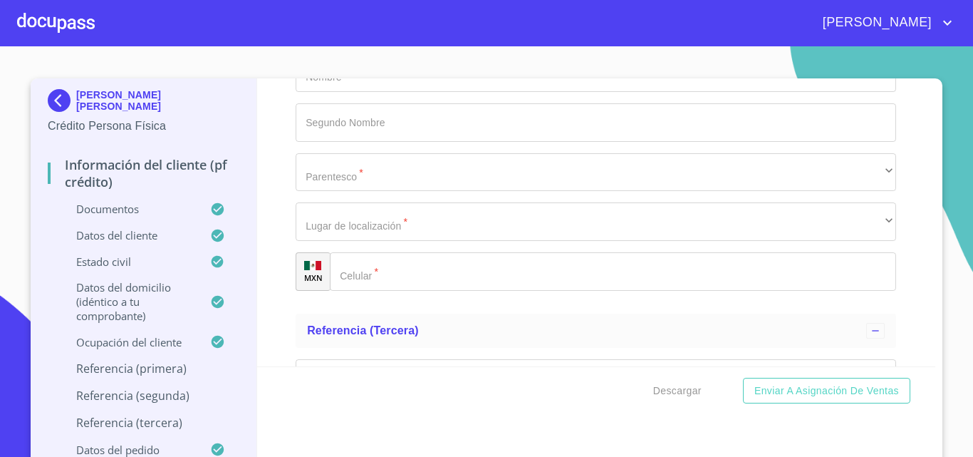
type input "CIPRIAN"
type input "[PERSON_NAME]"
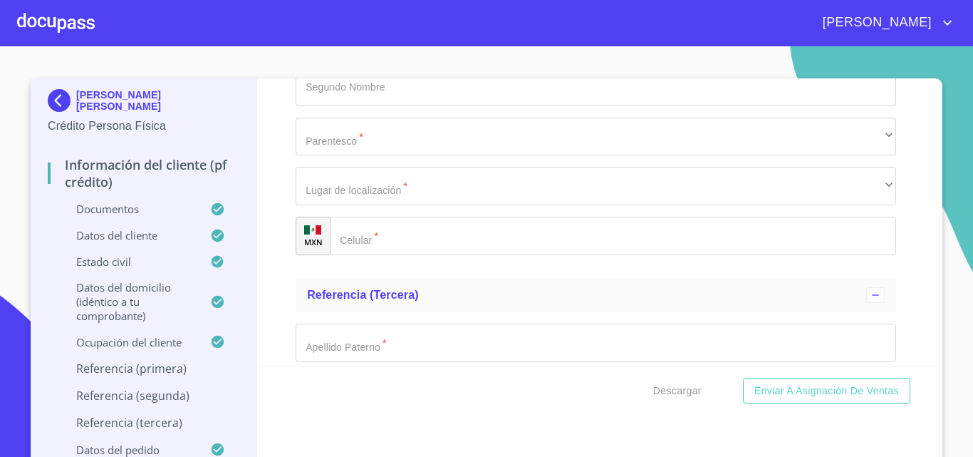
scroll to position [7234, 0]
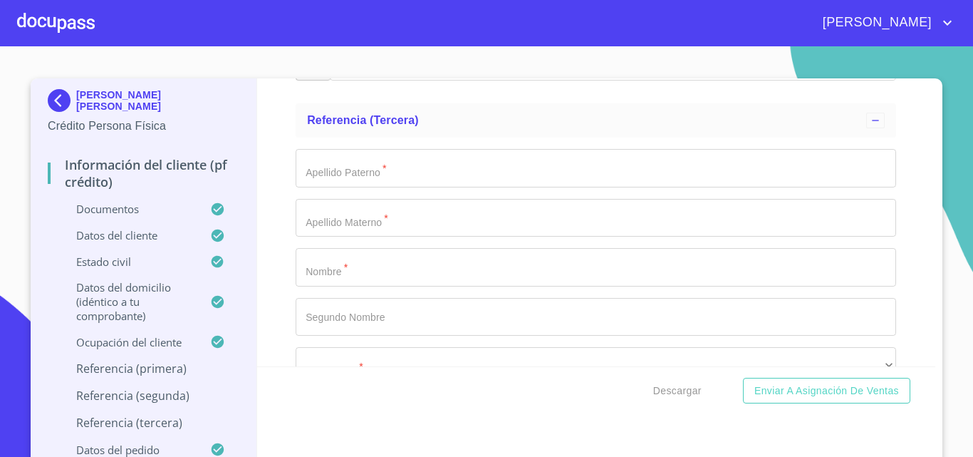
type input "[PHONE_NUMBER]"
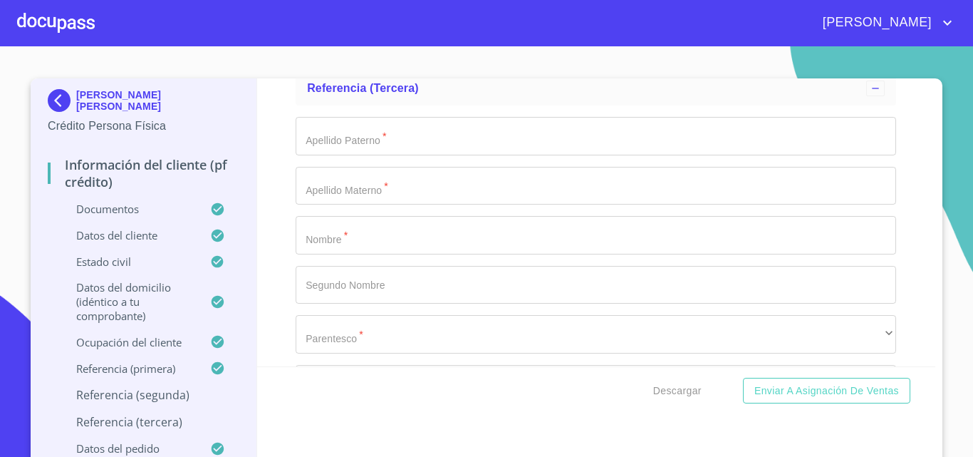
type input "ARENAS"
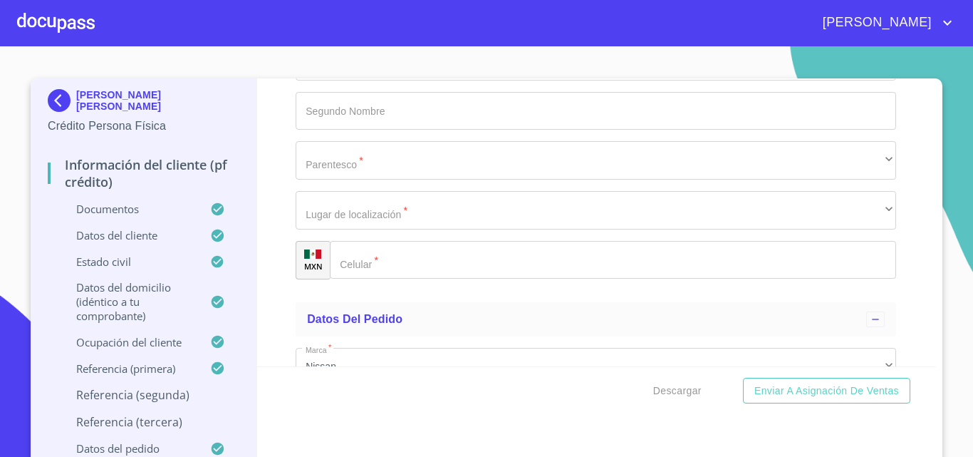
type input "GUTIERREZ"
type input "ALMA"
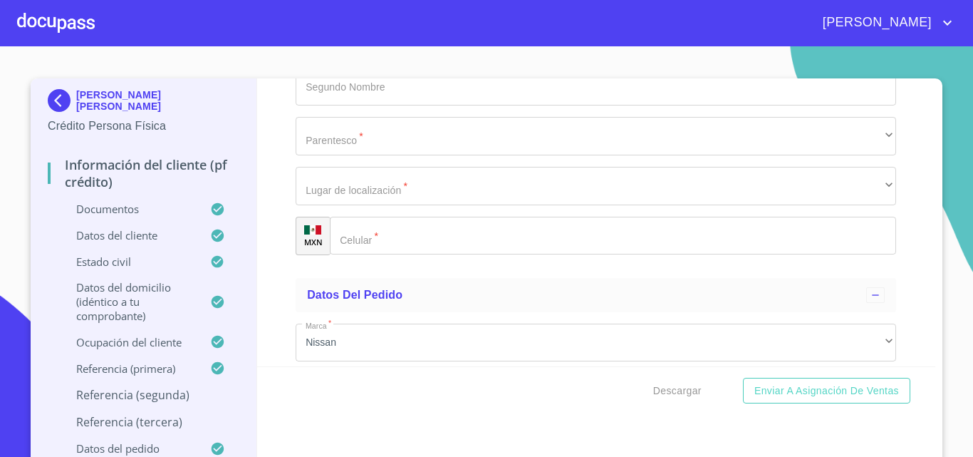
scroll to position [7639, 0]
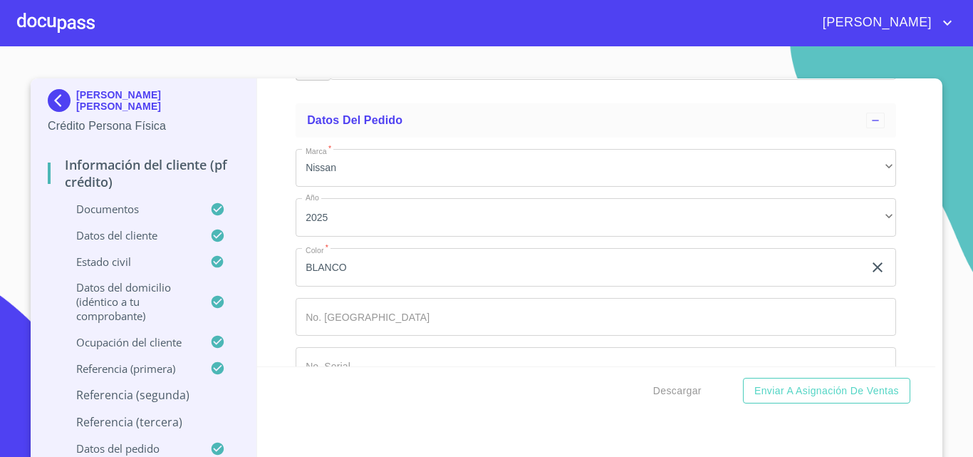
type input "[PHONE_NUMBER]"
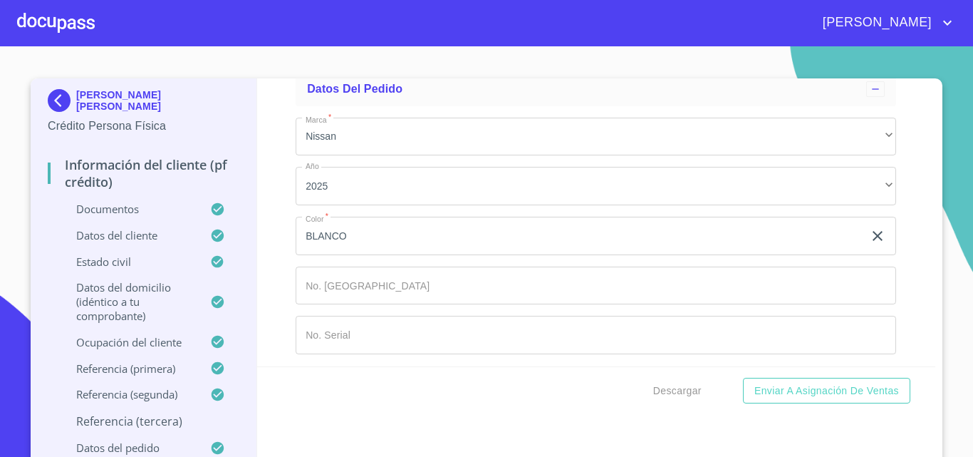
scroll to position [7845, 0]
type input "CIPRIAN"
type input "[PERSON_NAME]"
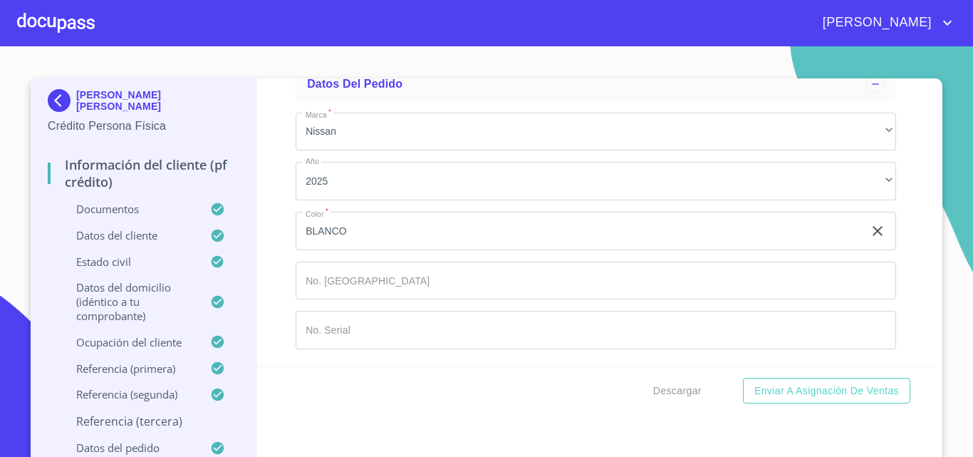
scroll to position [8043, 0]
type input "[PHONE_NUMBER]"
click at [274, 244] on div "Información del cliente (PF crédito) Documentos Documento de identificación.   …" at bounding box center [596, 222] width 679 height 288
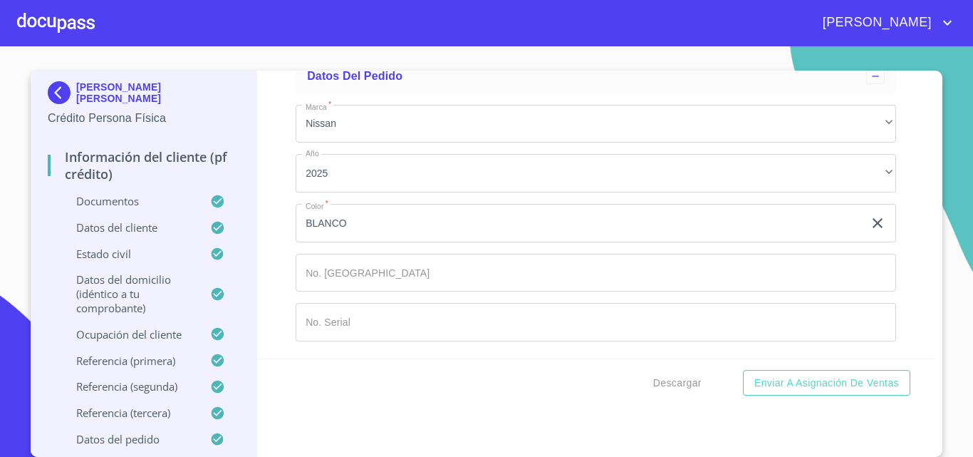
scroll to position [8290, 0]
click at [668, 393] on button "Descargar" at bounding box center [678, 383] width 60 height 26
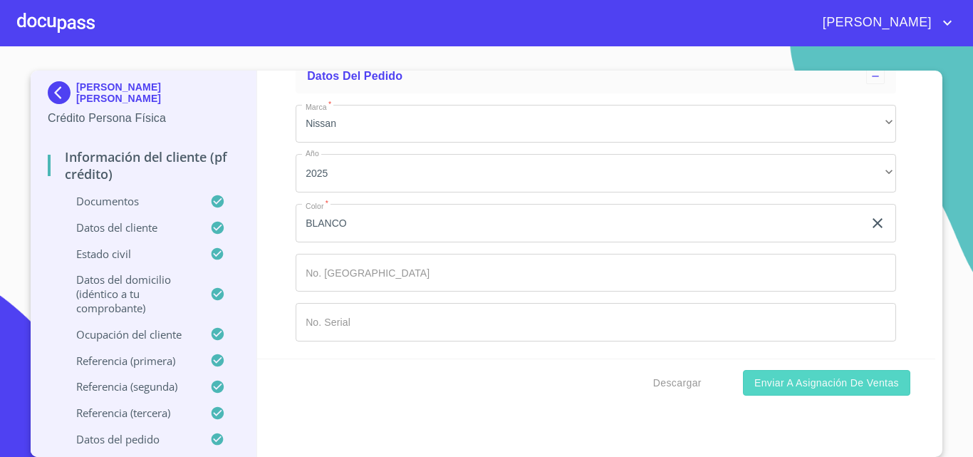
click at [768, 388] on span "Enviar a Asignación de Ventas" at bounding box center [826, 383] width 145 height 18
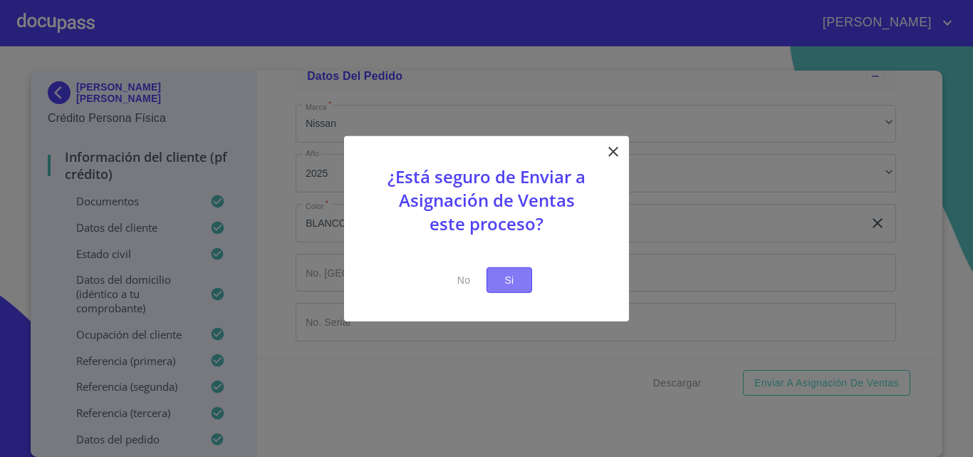
click at [509, 284] on span "Si" at bounding box center [509, 280] width 23 height 18
